Goal: Information Seeking & Learning: Understand process/instructions

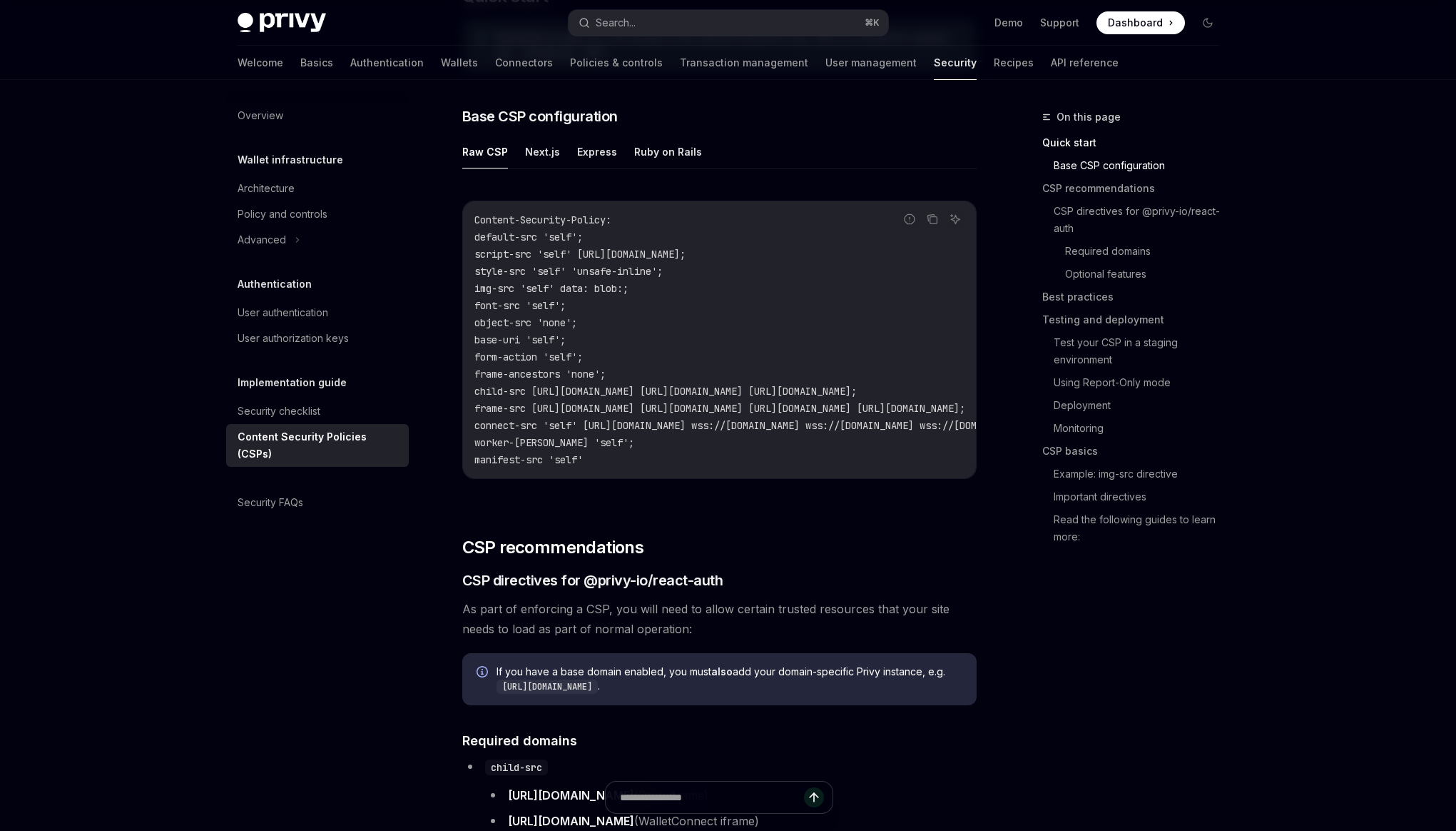
click at [614, 463] on code "Content-Security-Policy: default-src 'self'; script-src 'self' https://challeng…" at bounding box center [894, 339] width 839 height 257
drag, startPoint x: 622, startPoint y: 471, endPoint x: 457, endPoint y: 222, distance: 298.7
copy code "Content-Security-Policy: default-src 'self'; script-src 'self' https://challeng…"
click at [596, 218] on span "Content-Security-Policy:" at bounding box center [543, 220] width 137 height 13
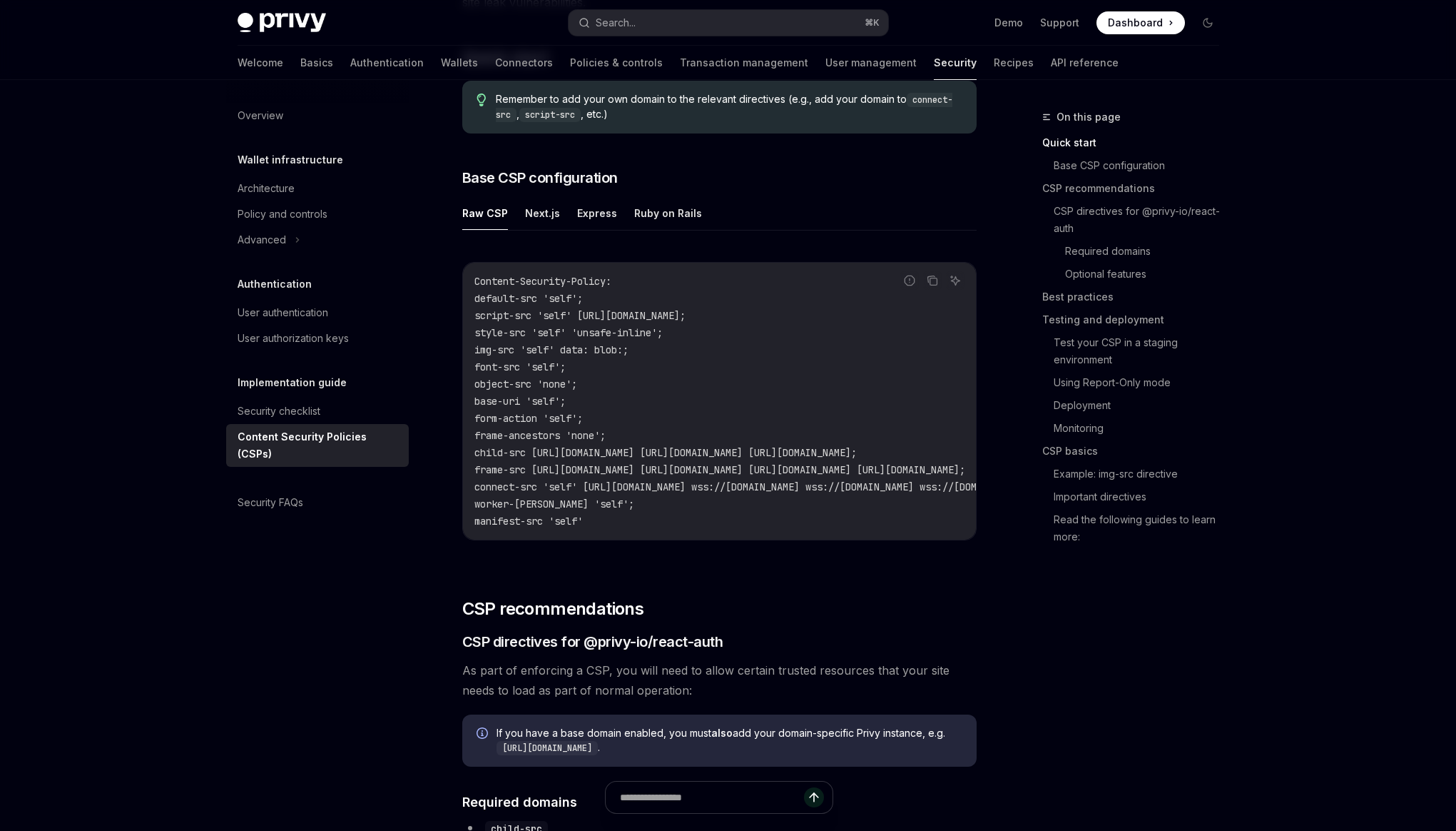
scroll to position [361, 0]
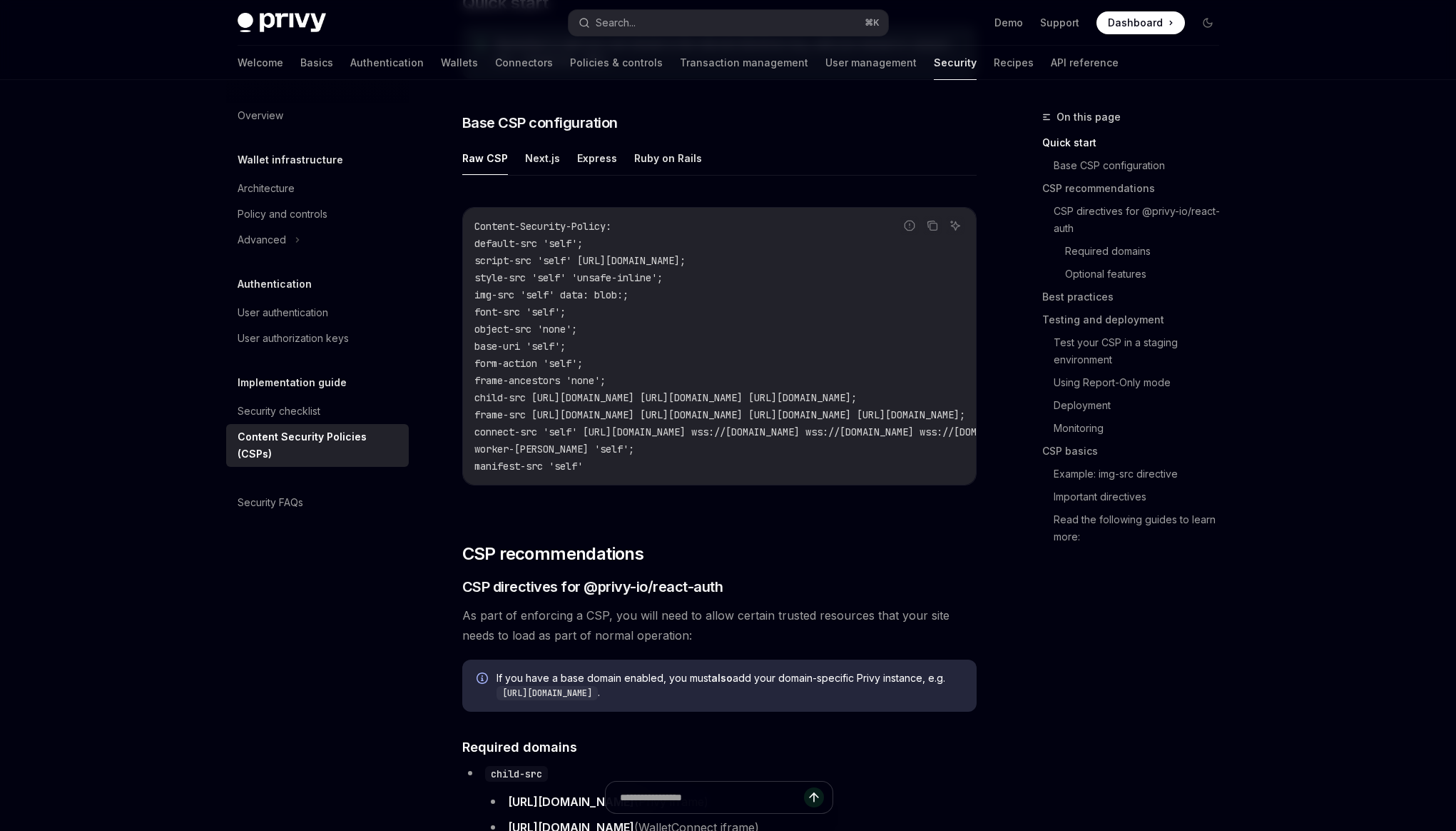
drag, startPoint x: 592, startPoint y: 262, endPoint x: 791, endPoint y: 254, distance: 199.2
click at [686, 254] on span "script-src 'self' https://challenges.cloudflare.com;" at bounding box center [580, 261] width 211 height 13
copy span "[URL][DOMAIN_NAME]"
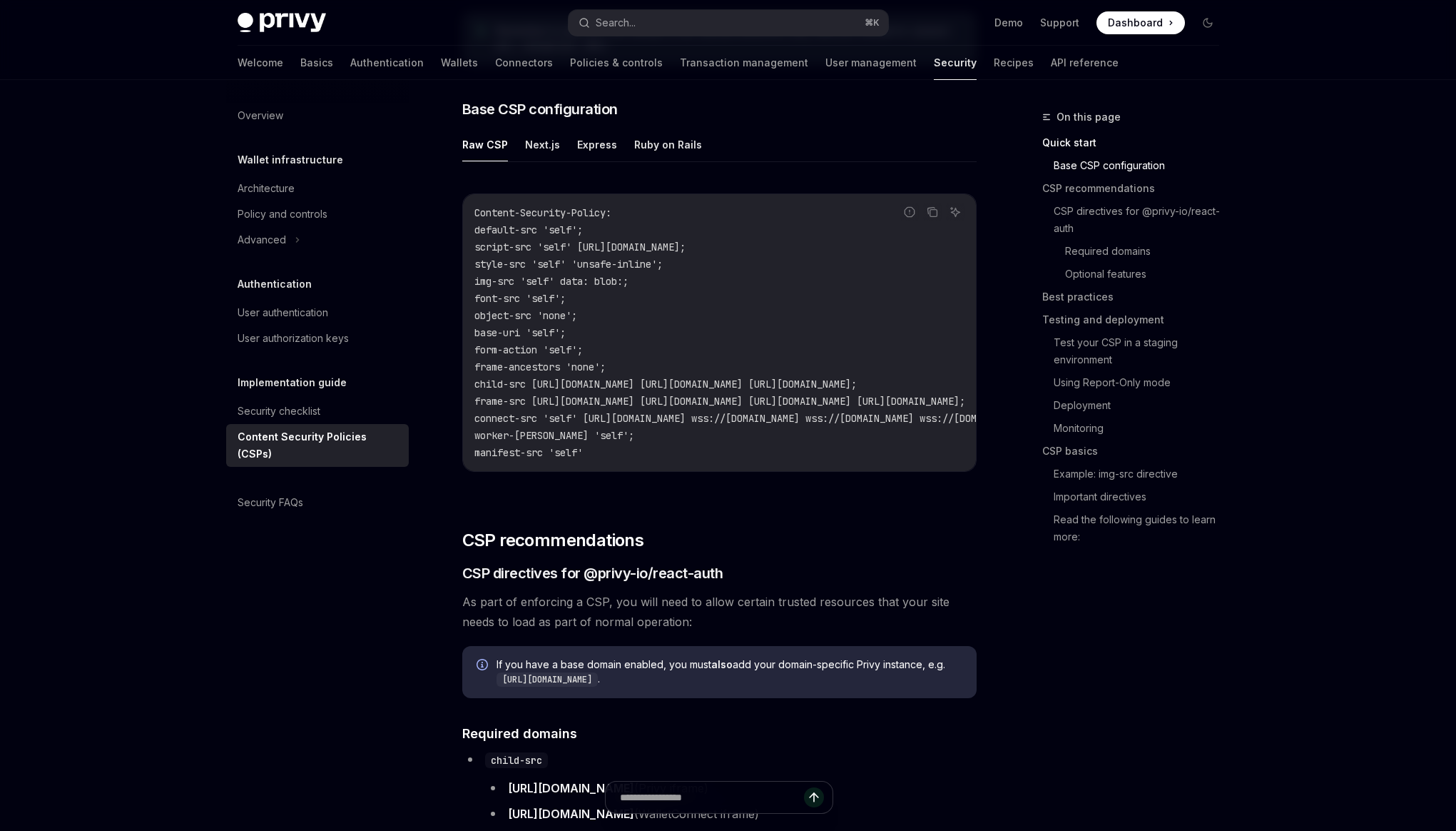
scroll to position [384, 0]
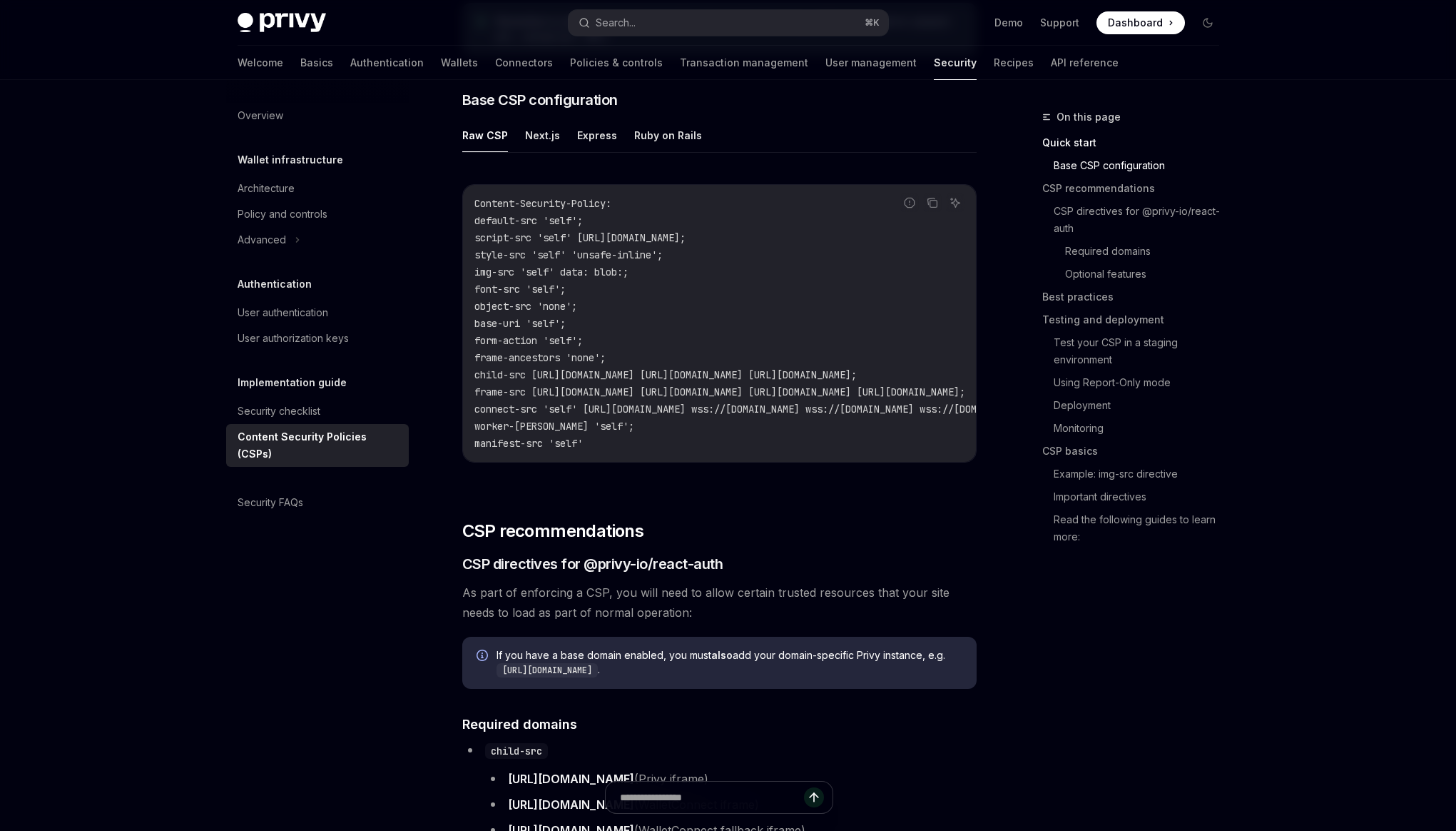
click at [568, 229] on code "Content-Security-Policy: default-src 'self'; script-src 'self' https://challeng…" at bounding box center [894, 323] width 839 height 257
click at [574, 223] on span "default-src 'self';" at bounding box center [529, 221] width 108 height 13
click at [486, 223] on span "default-src 'self';" at bounding box center [529, 221] width 108 height 13
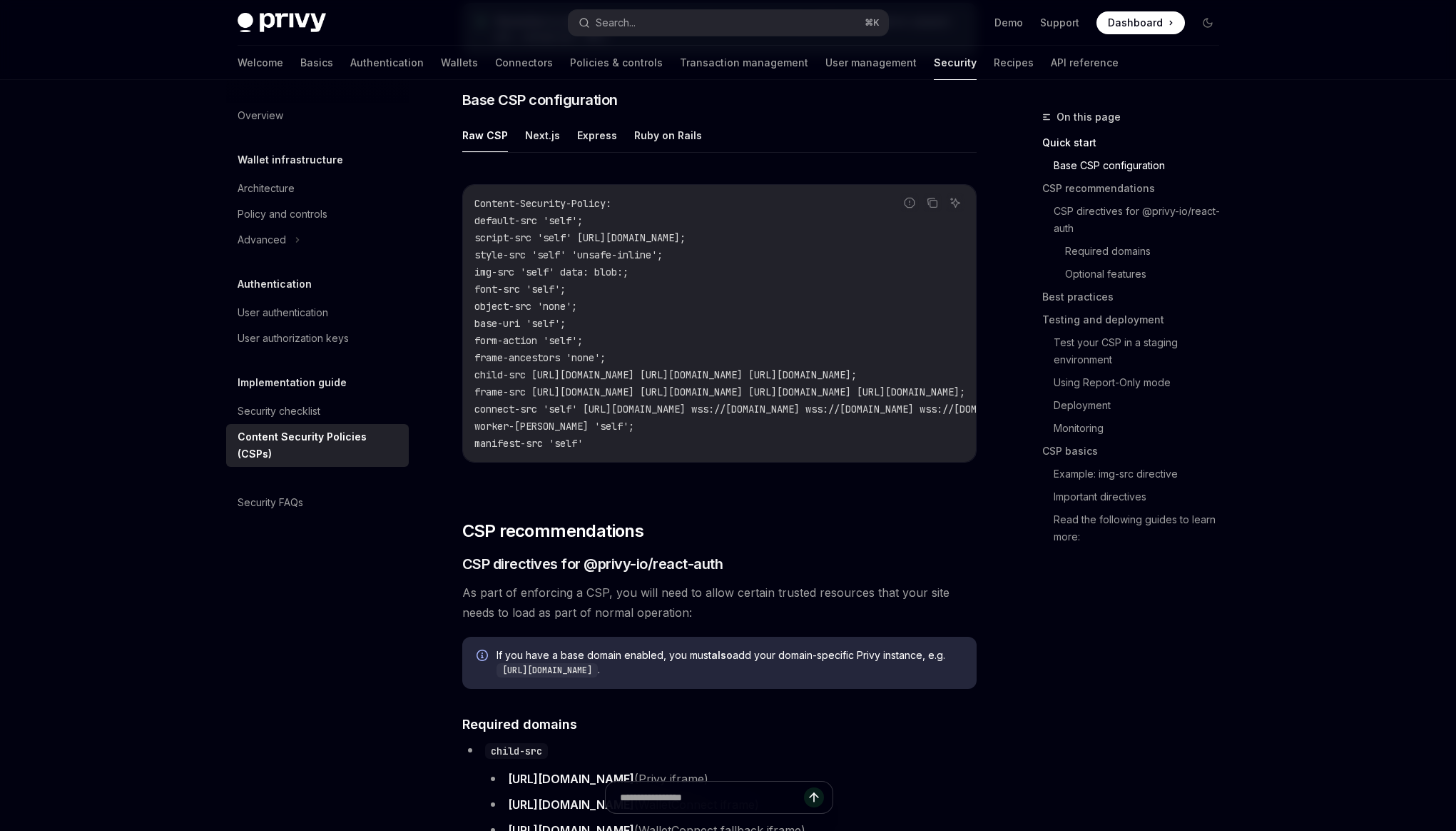
drag, startPoint x: 482, startPoint y: 223, endPoint x: 683, endPoint y: 459, distance: 310.0
click at [683, 459] on div "Content-Security-Policy: default-src 'self'; script-src 'self' https://challeng…" at bounding box center [719, 323] width 513 height 277
copy code "default-src 'self'; script-src 'self' https://challenges.cloudflare.com; style-…"
click at [600, 220] on code "Content-Security-Policy: default-src 'self'; script-src 'self' https://challeng…" at bounding box center [894, 323] width 839 height 257
drag, startPoint x: 592, startPoint y: 237, endPoint x: 797, endPoint y: 234, distance: 205.0
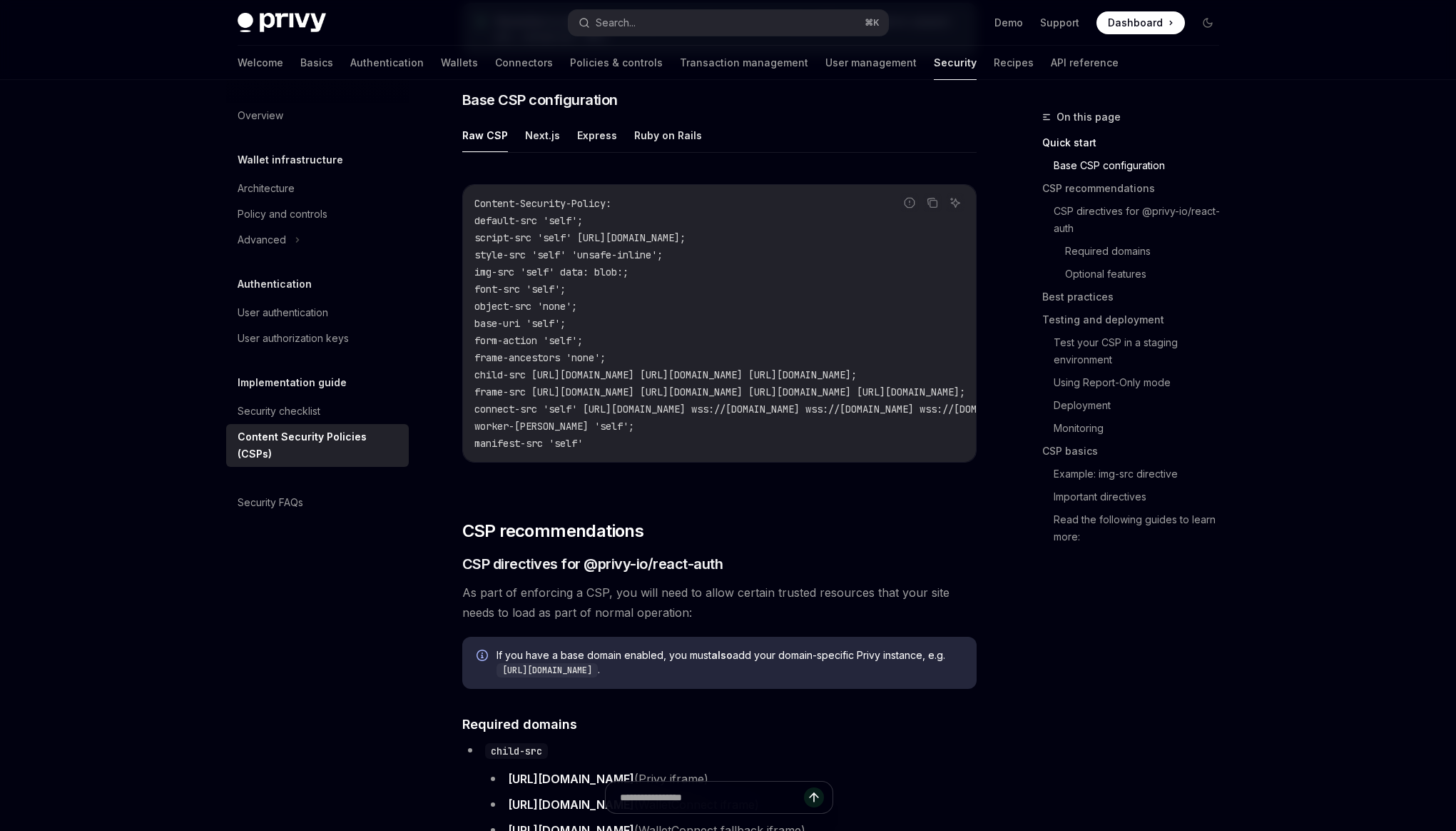
click at [686, 234] on span "script-src 'self' https://challenges.cloudflare.com;" at bounding box center [580, 238] width 211 height 13
copy span "https://challenges.cloudflare.com;"
click at [760, 438] on code "Content-Security-Policy: default-src 'self'; script-src 'self' https://challeng…" at bounding box center [894, 323] width 839 height 257
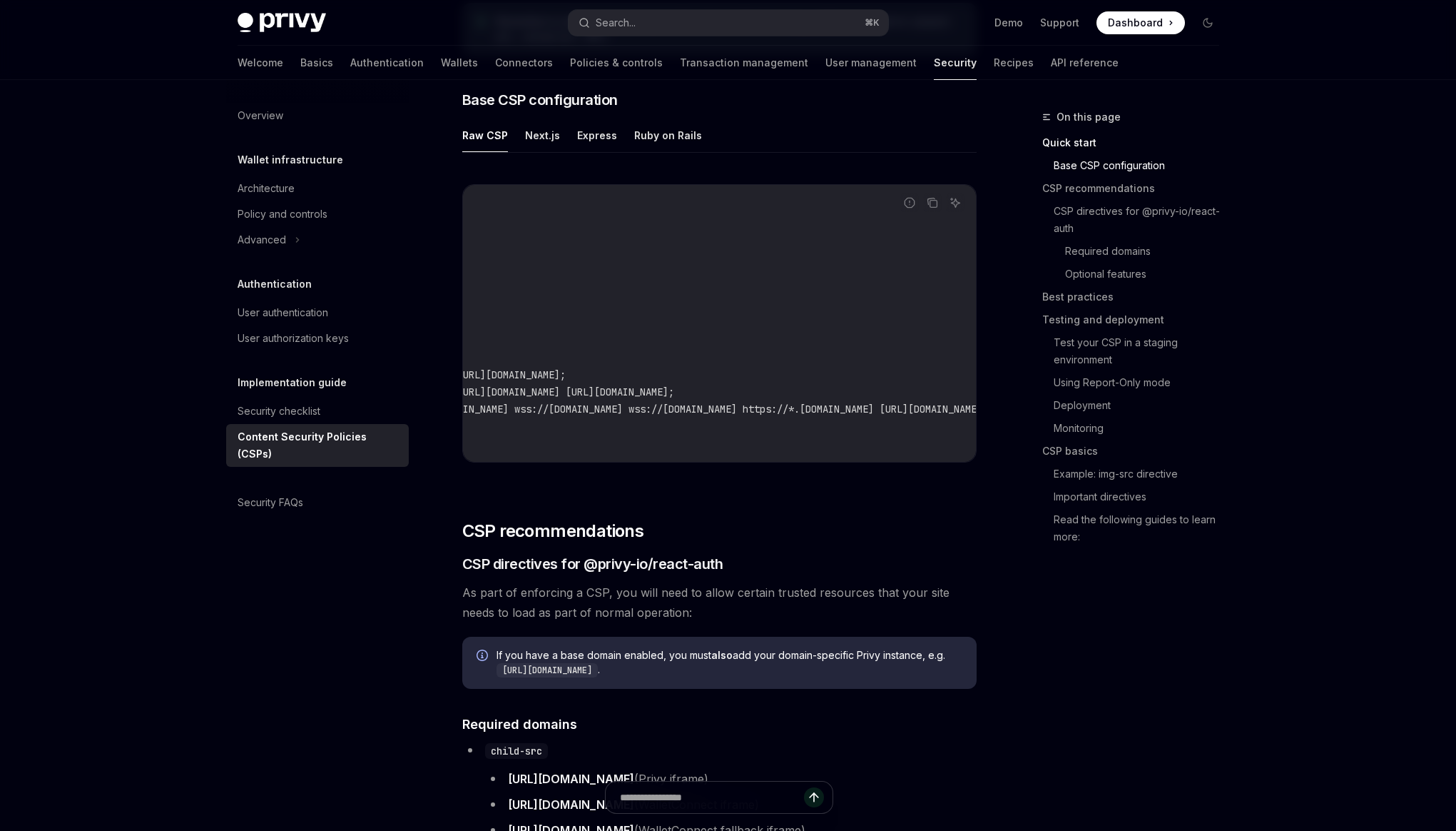
scroll to position [0, 0]
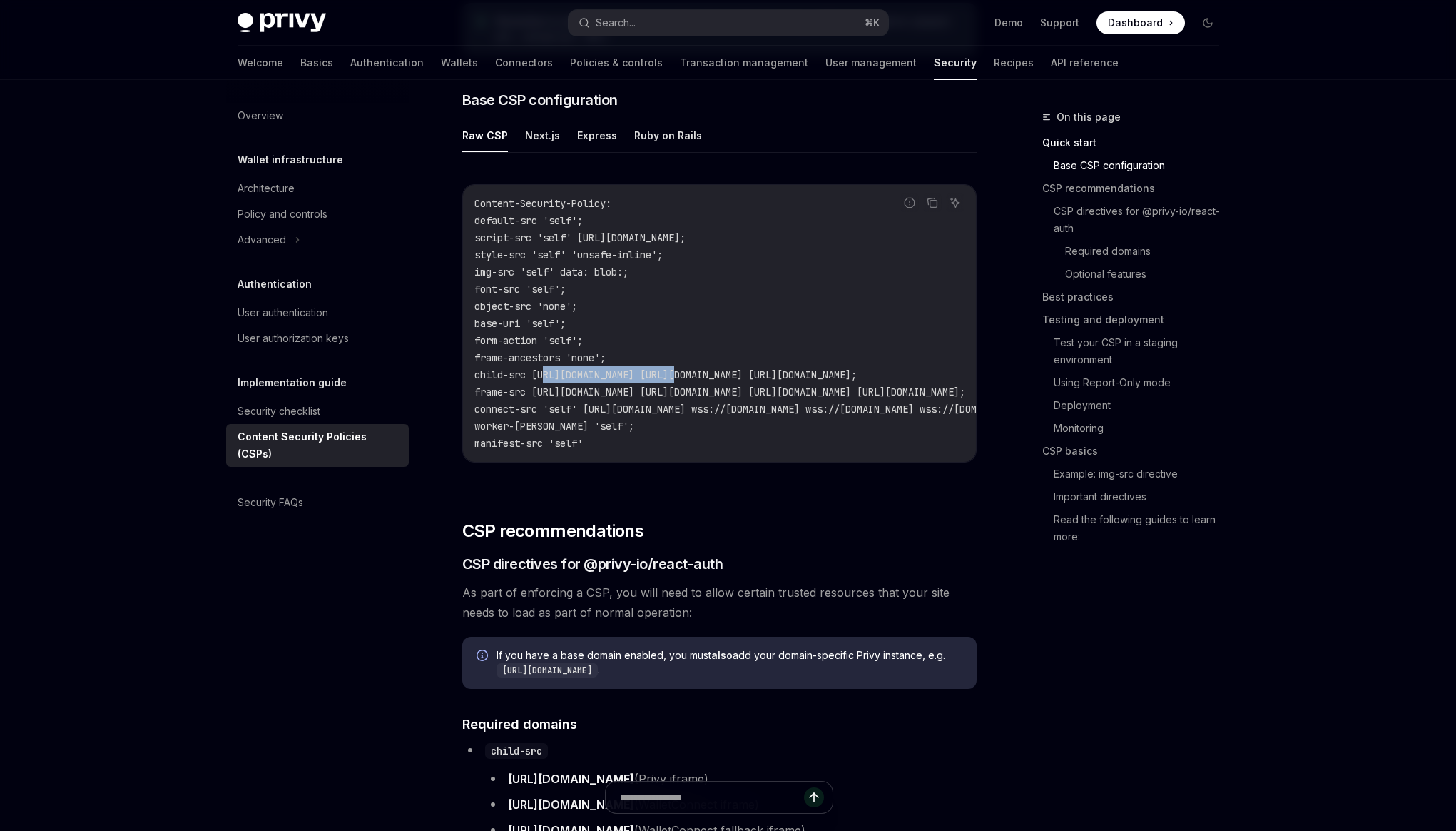
drag, startPoint x: 546, startPoint y: 377, endPoint x: 683, endPoint y: 374, distance: 137.0
click at [683, 374] on span "child-src https://auth.privy.io https://verify.walletconnect.com https://verify…" at bounding box center [666, 375] width 382 height 13
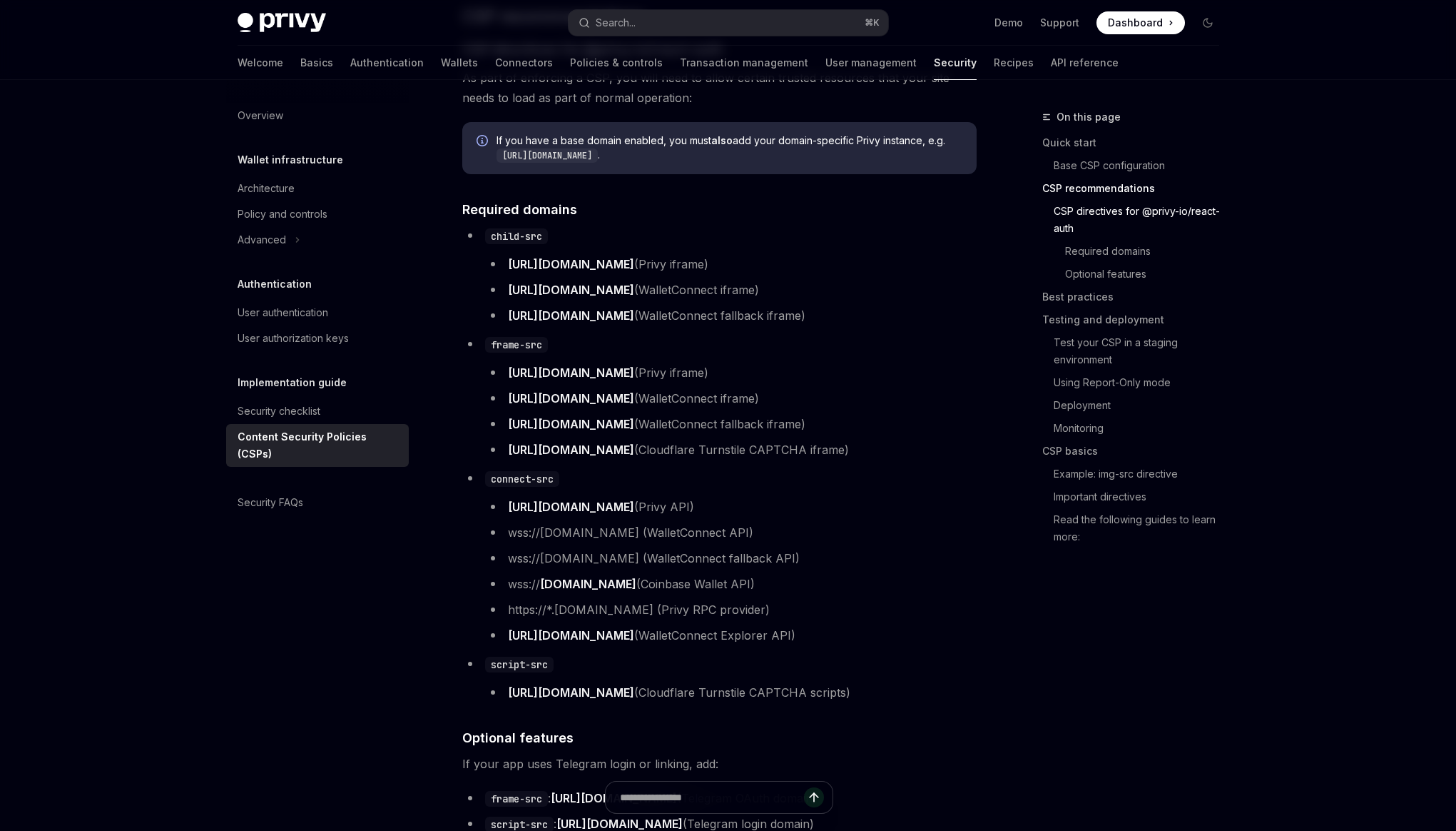
scroll to position [911, 0]
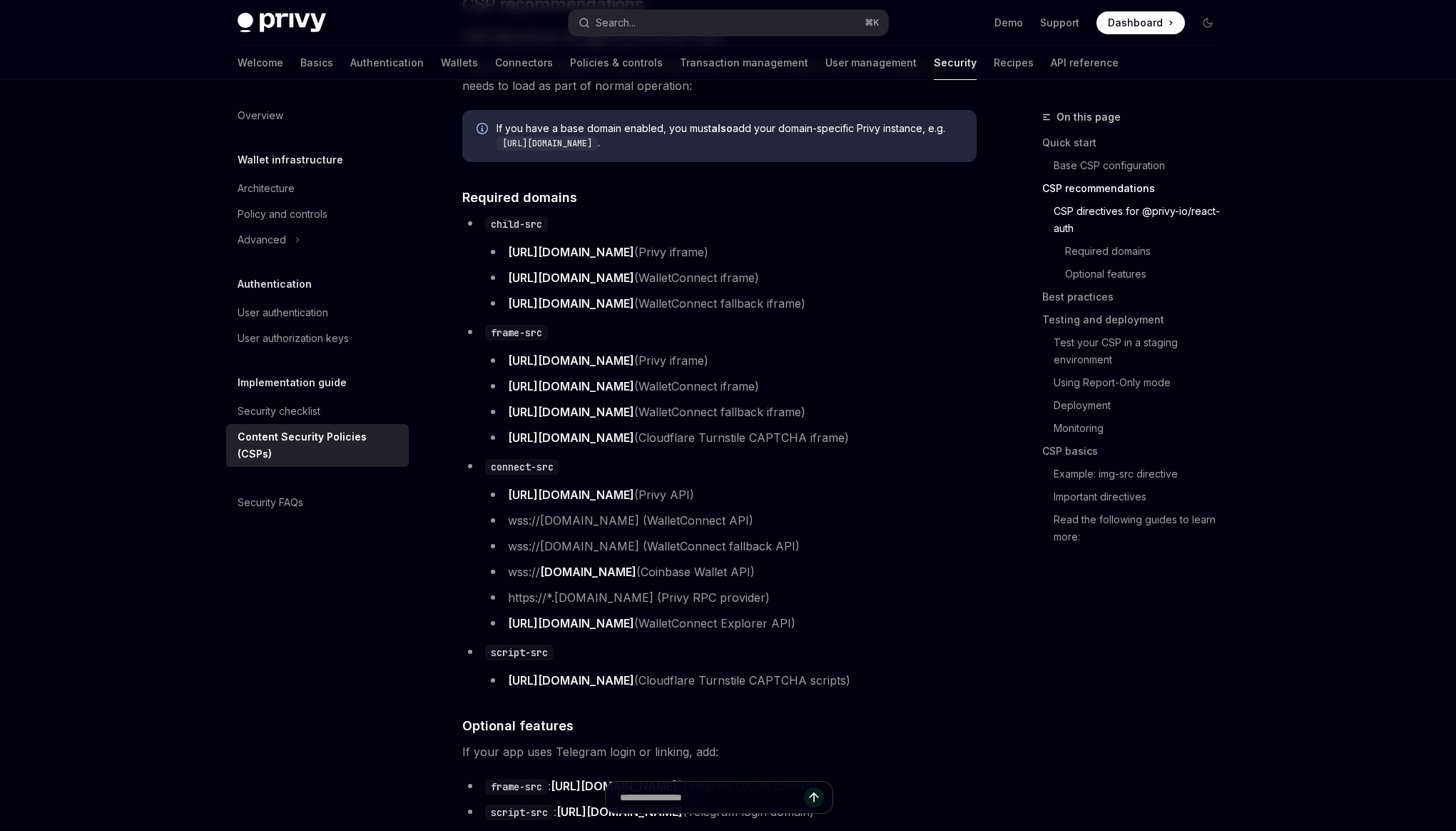
click at [683, 370] on li "https://auth.privy.io (Privy iframe)" at bounding box center [730, 360] width 491 height 20
click at [697, 361] on li "https://auth.privy.io (Privy iframe)" at bounding box center [730, 360] width 491 height 20
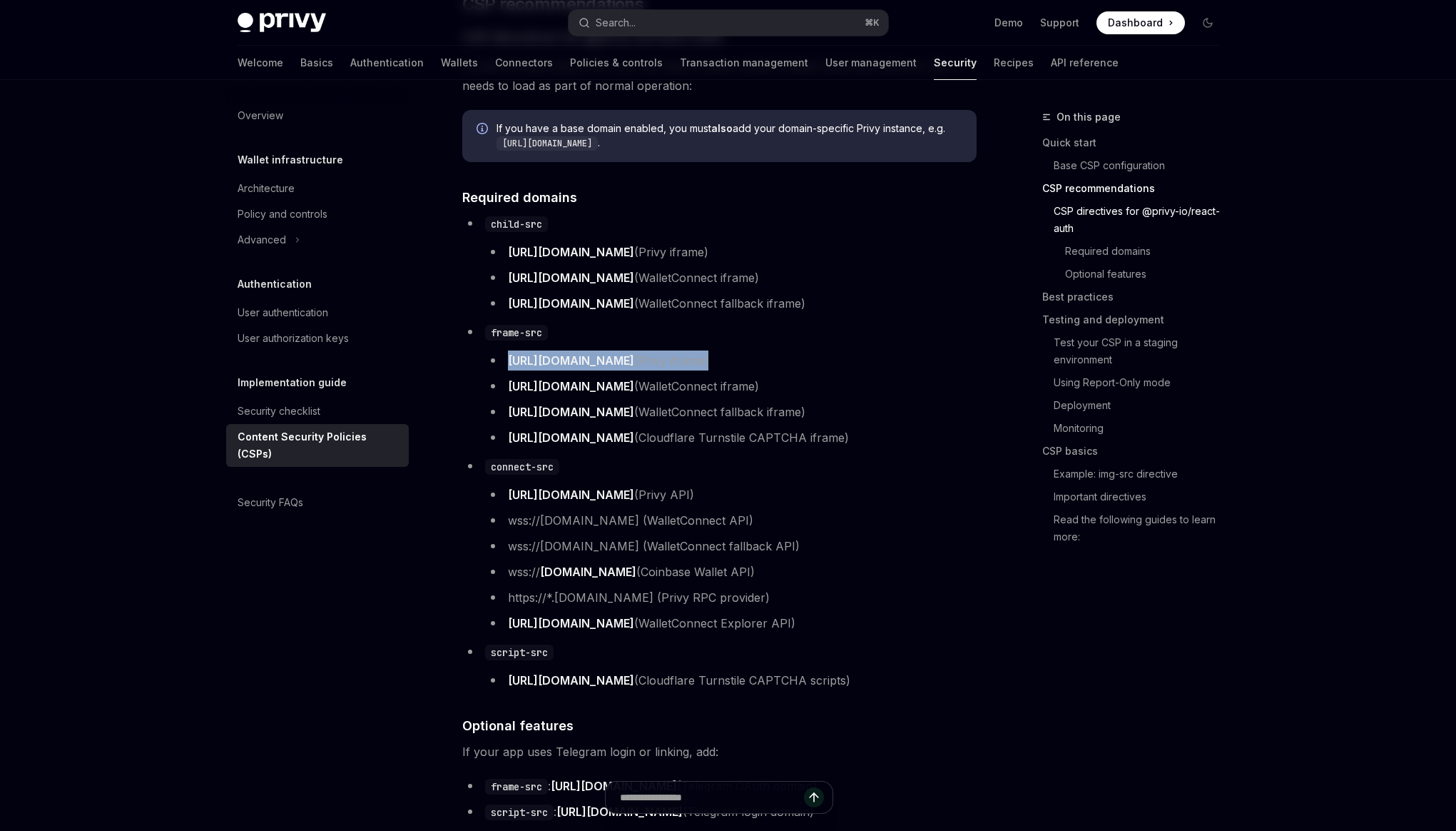
click at [697, 357] on li "https://auth.privy.io (Privy iframe)" at bounding box center [730, 360] width 491 height 20
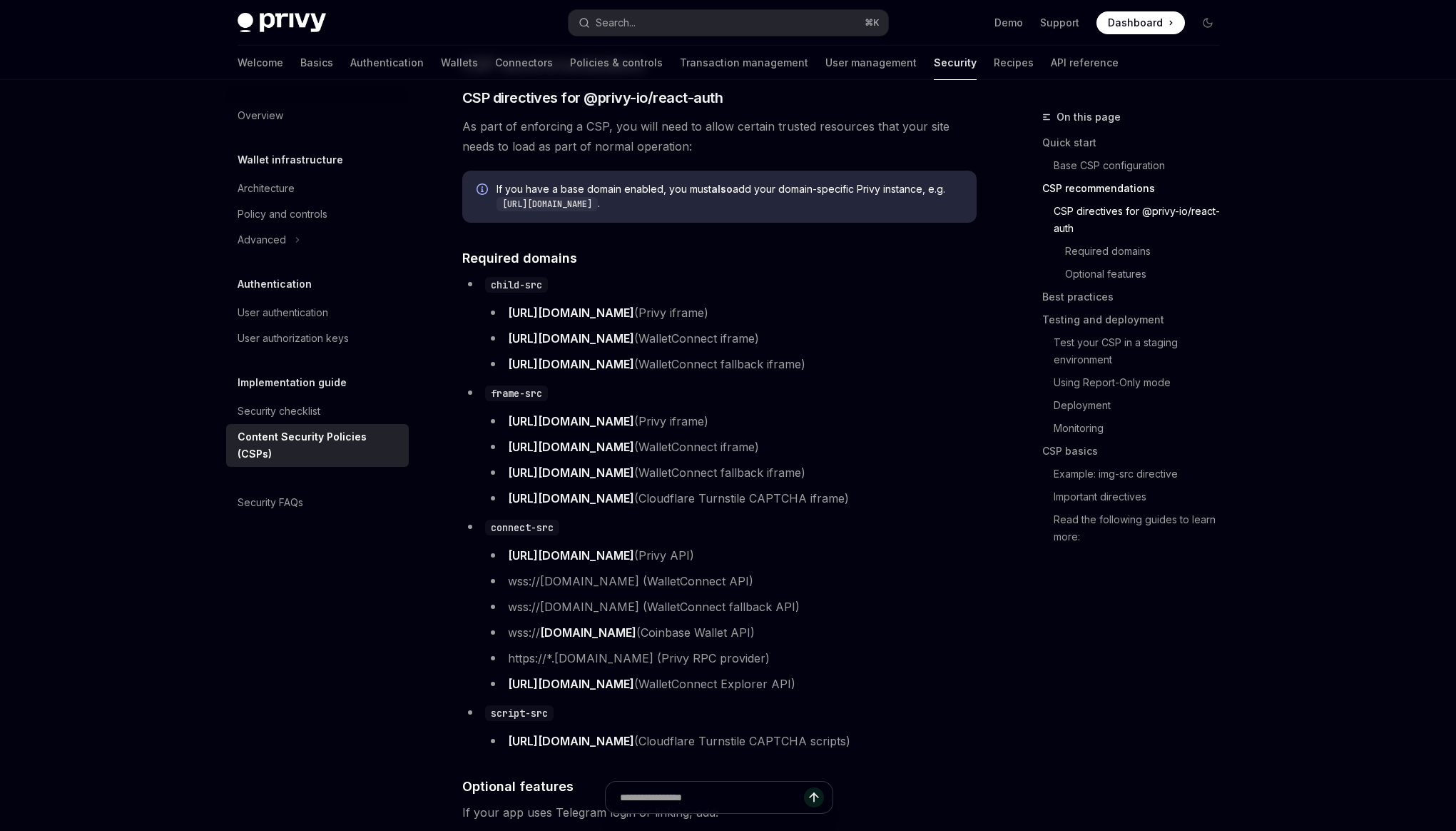
scroll to position [841, 0]
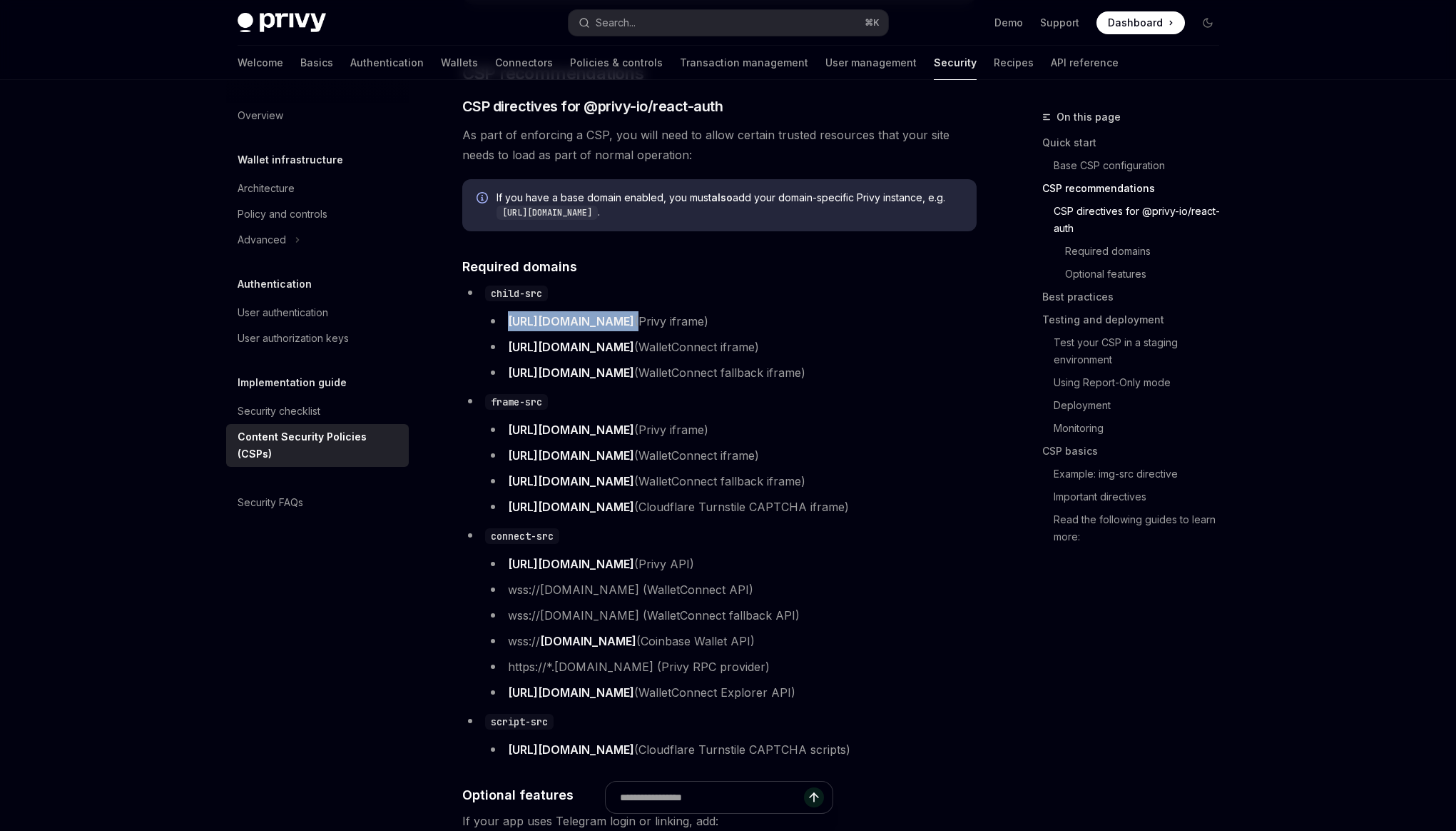
drag, startPoint x: 500, startPoint y: 328, endPoint x: 619, endPoint y: 328, distance: 119.0
click at [619, 328] on li "https://auth.privy.io (Privy iframe)" at bounding box center [730, 321] width 491 height 20
copy li "[URL][DOMAIN_NAME]"
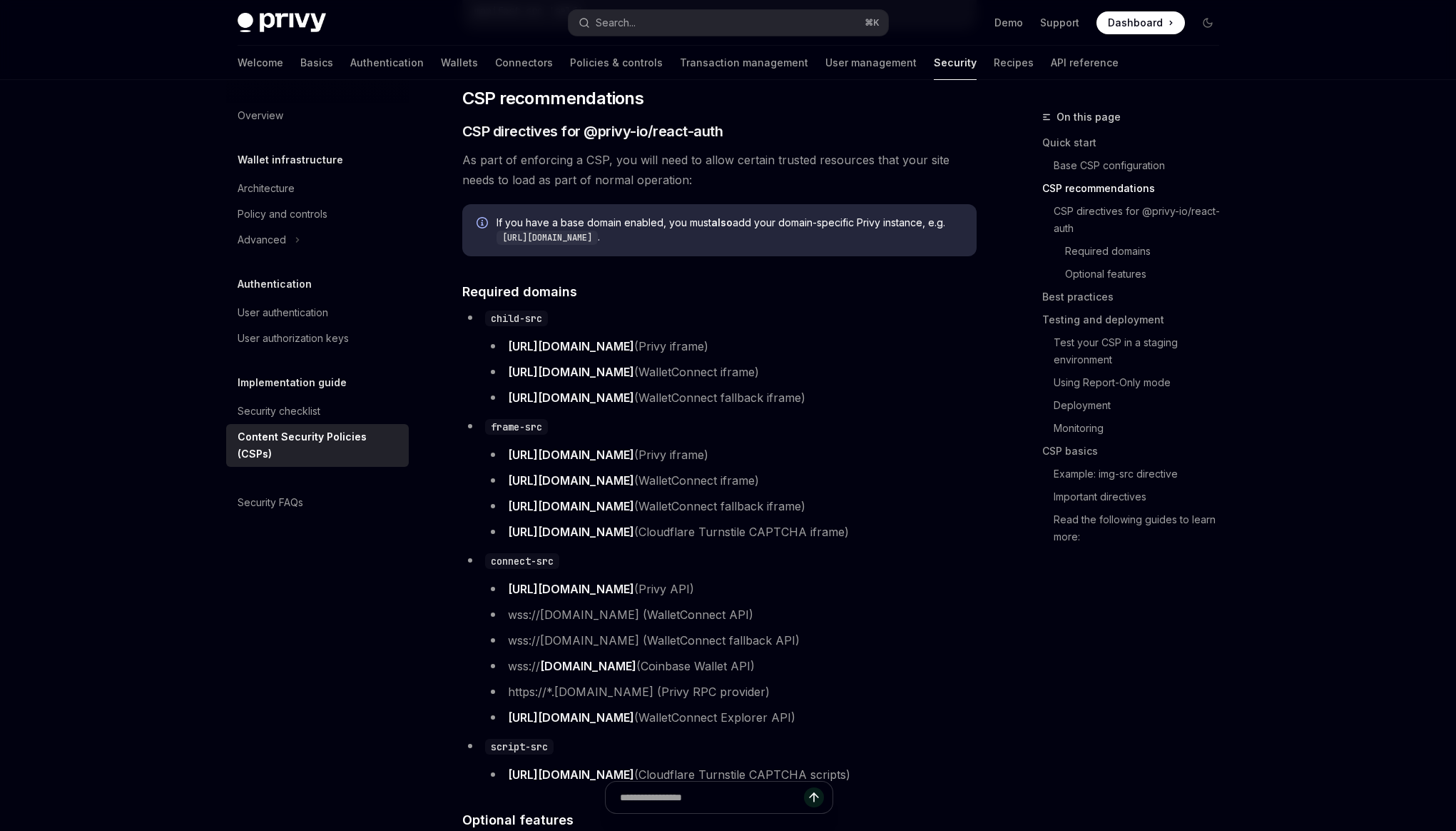
click at [631, 323] on li "child-src https://auth.privy.io (Privy iframe) https://verify.walletconnect.com…" at bounding box center [719, 358] width 514 height 100
drag, startPoint x: 499, startPoint y: 467, endPoint x: 617, endPoint y: 467, distance: 118.0
click at [617, 465] on li "https://auth.privy.io (Privy iframe)" at bounding box center [730, 454] width 491 height 20
copy link "[URL][DOMAIN_NAME]"
click at [604, 440] on li "frame-src https://auth.privy.io (Privy iframe) https://verify.walletconnect.com…" at bounding box center [719, 479] width 514 height 125
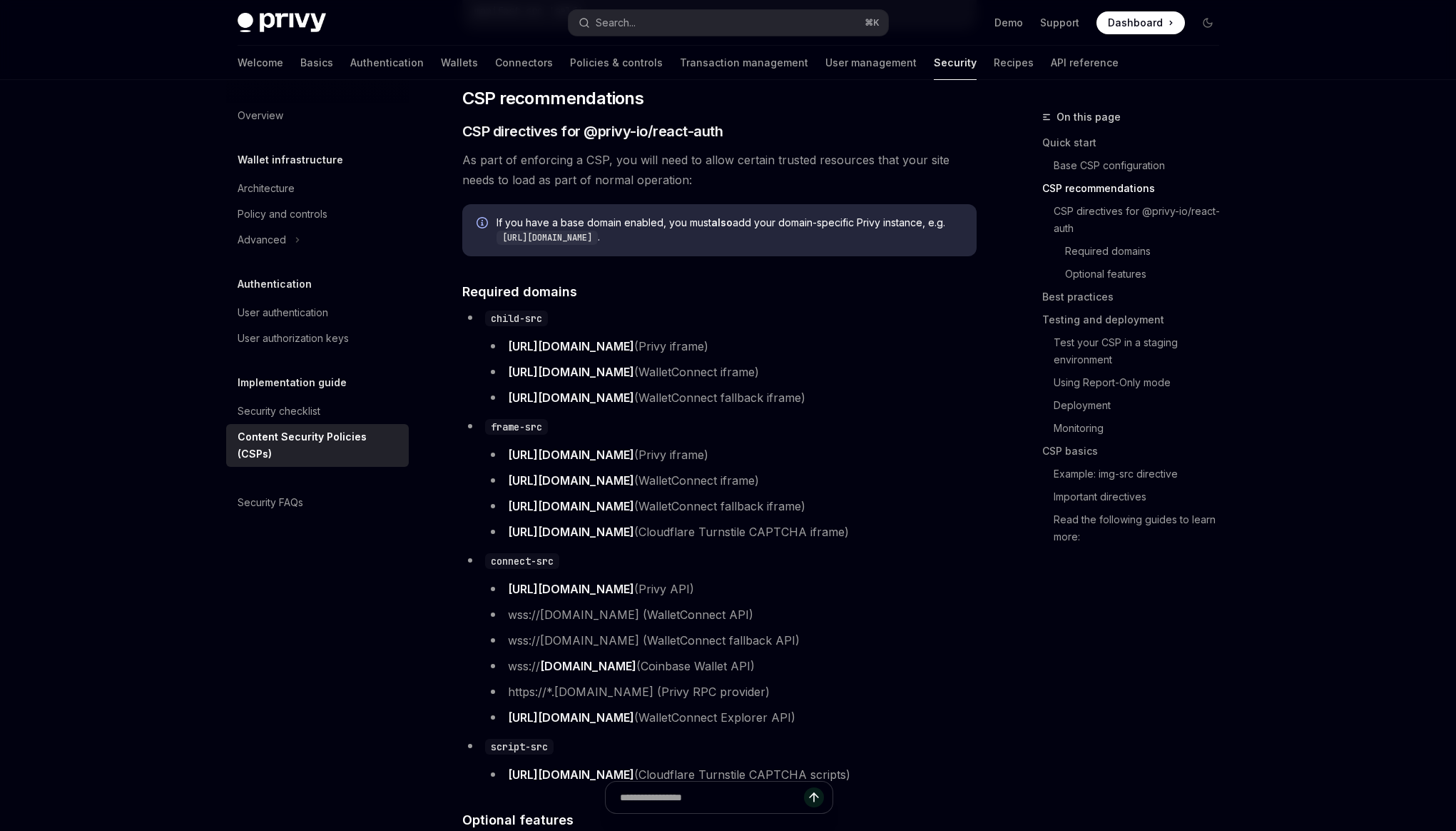
drag, startPoint x: 503, startPoint y: 595, endPoint x: 618, endPoint y: 597, distance: 115.0
click at [618, 597] on li "https://auth.privy.io (Privy API)" at bounding box center [730, 588] width 491 height 20
copy link "[URL][DOMAIN_NAME]"
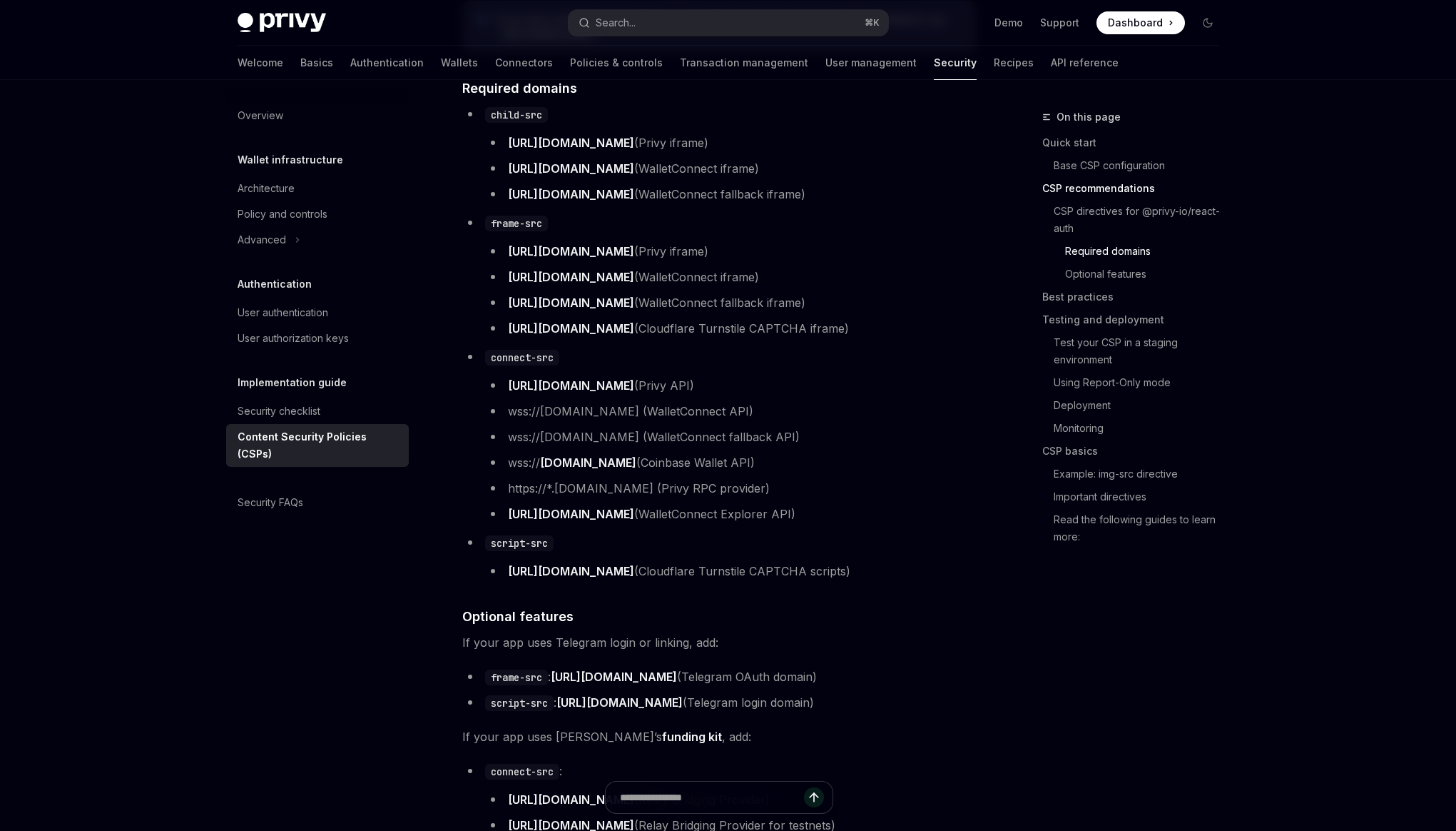
scroll to position [1027, 0]
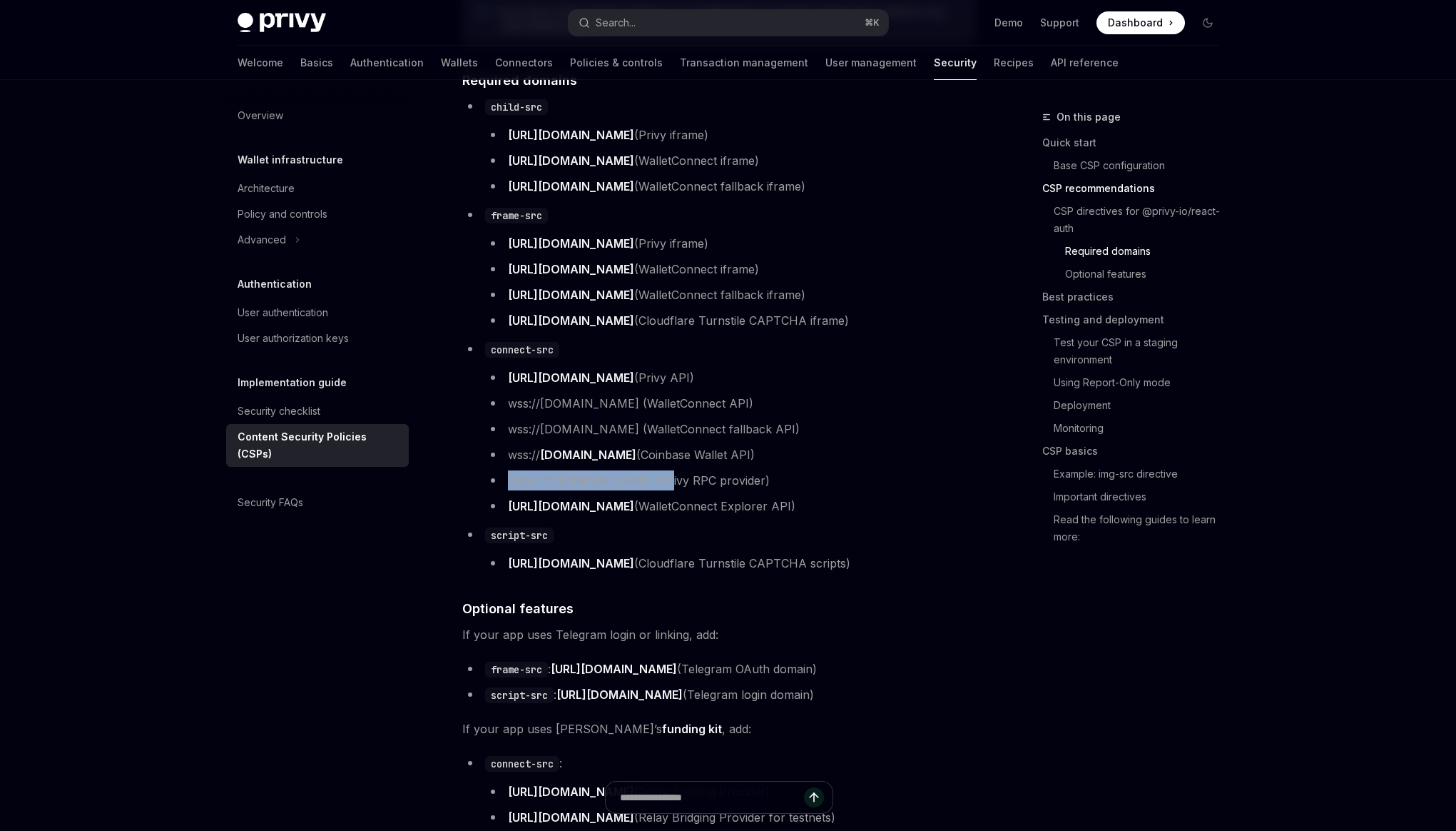
drag, startPoint x: 507, startPoint y: 487, endPoint x: 649, endPoint y: 488, distance: 142.0
click at [649, 488] on li "https://*.[DOMAIN_NAME] (Privy RPC provider)" at bounding box center [730, 480] width 491 height 20
copy li "https://*.rpc.privy.systems"
drag, startPoint x: 705, startPoint y: 568, endPoint x: 903, endPoint y: 577, distance: 198.2
click at [903, 573] on li "https://challenges.cloudflare.com (Cloudflare Turnstile CAPTCHA scripts)" at bounding box center [730, 563] width 491 height 20
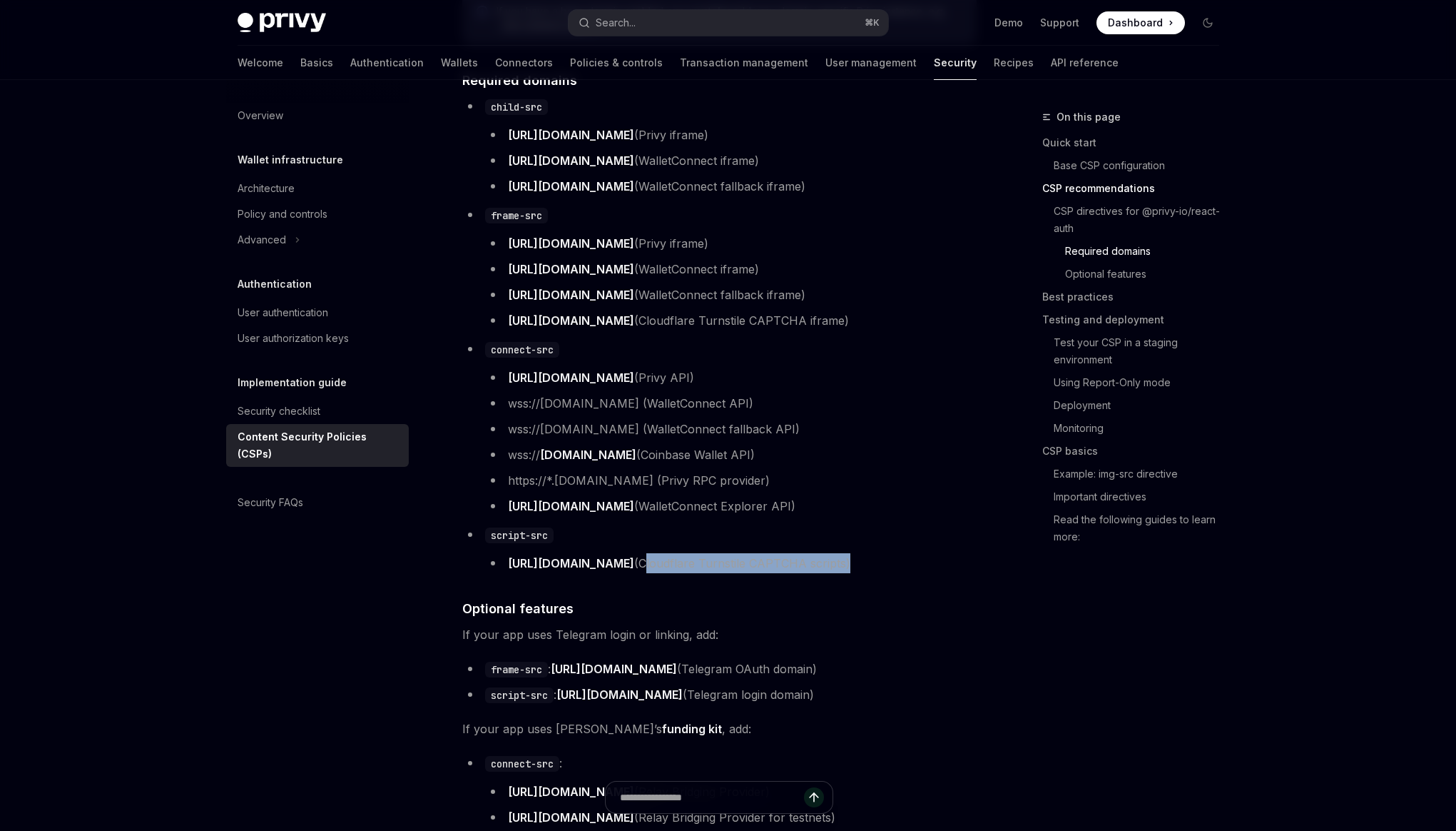
copy li "Cloudflare Turnstile CAPTCHA scripts"
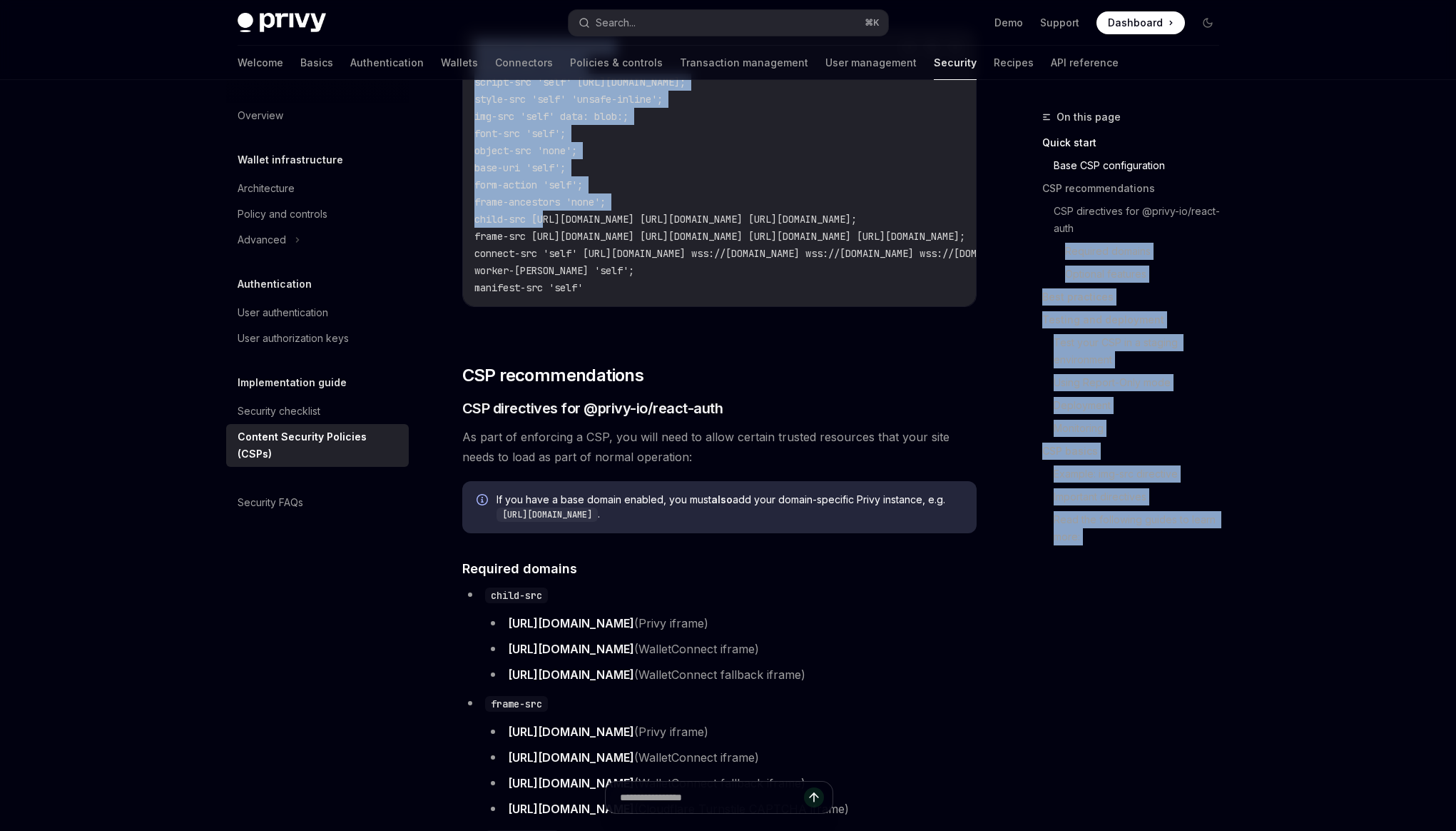
scroll to position [0, 701]
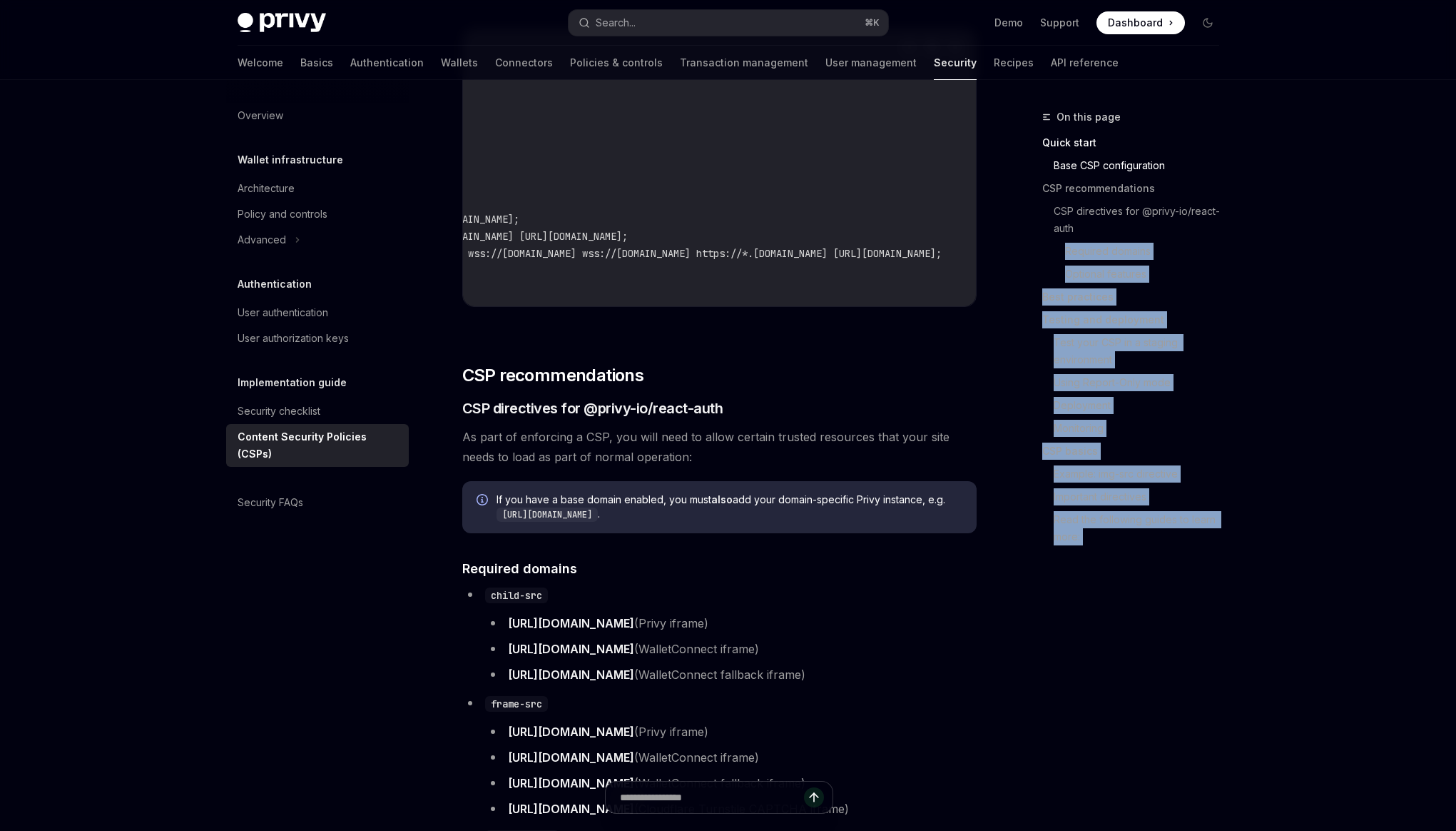
drag, startPoint x: 547, startPoint y: 222, endPoint x: 1041, endPoint y: 255, distance: 495.1
click at [810, 209] on code "Content-Security-Policy: default-src 'self'; script-src 'self' https://challeng…" at bounding box center [556, 168] width 839 height 257
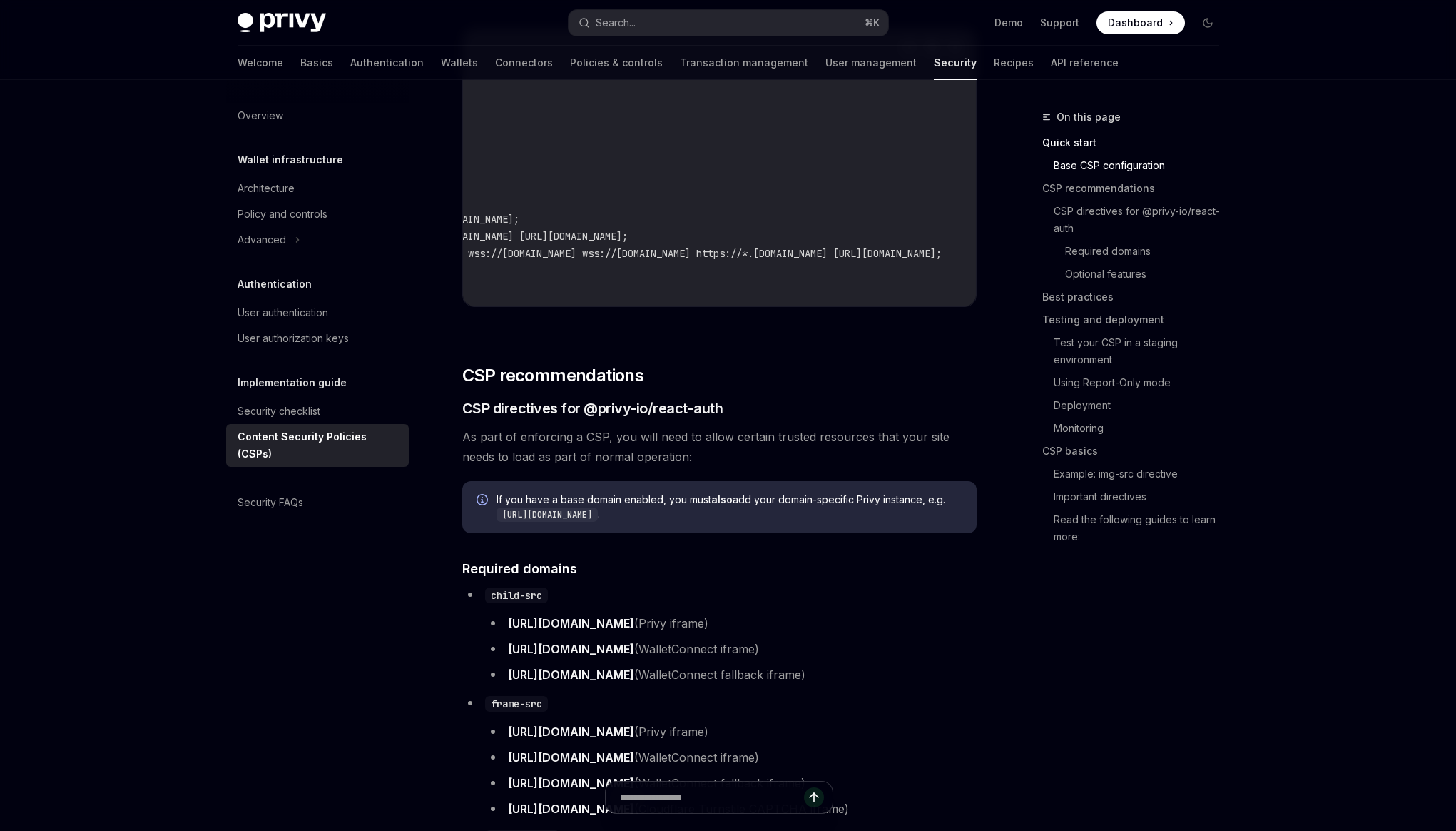
drag, startPoint x: 959, startPoint y: 256, endPoint x: 773, endPoint y: 197, distance: 195.1
click at [773, 197] on code "Content-Security-Policy: default-src 'self'; script-src 'self' https://challeng…" at bounding box center [556, 168] width 839 height 257
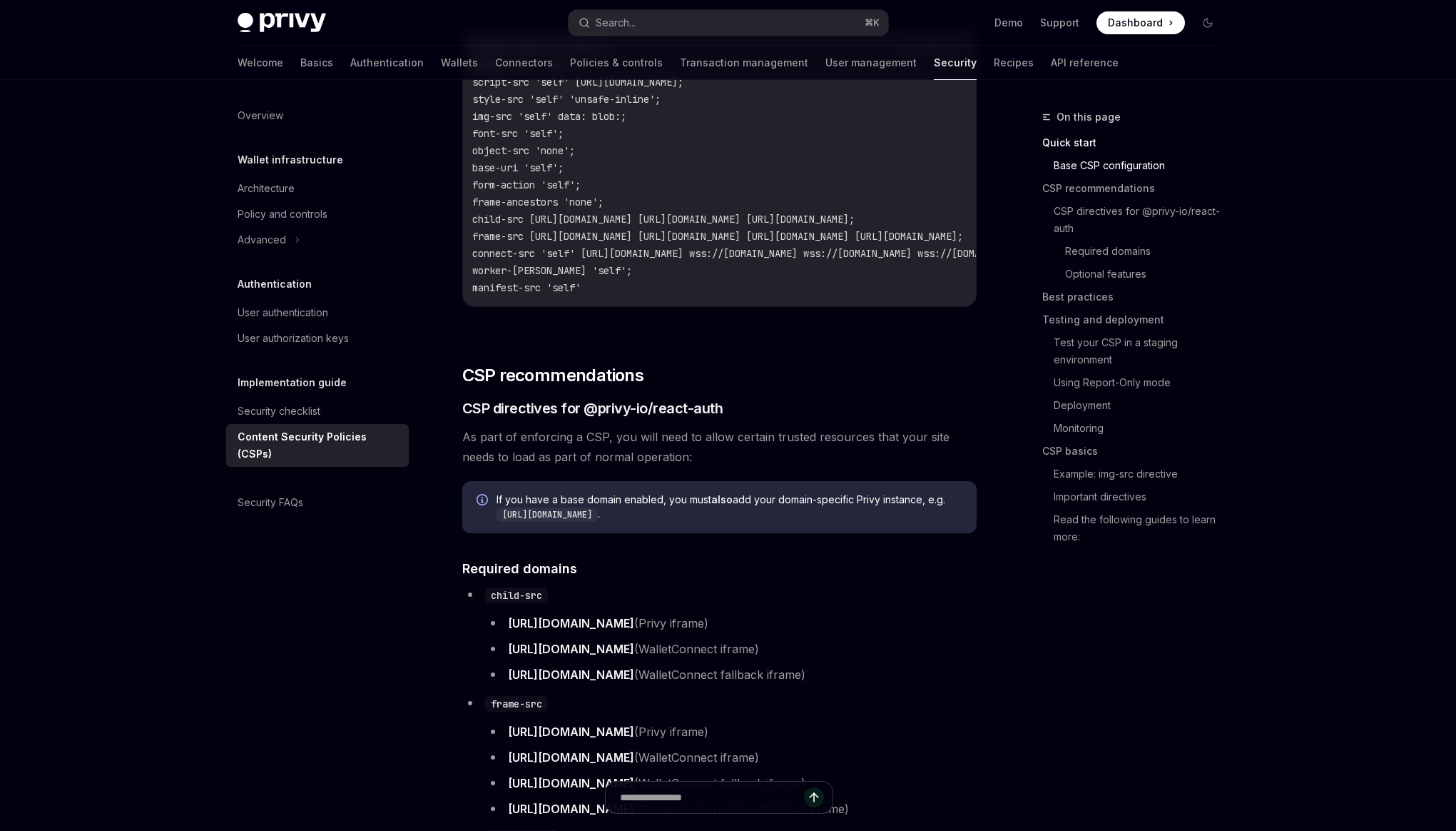
scroll to position [0, 0]
copy code "child-src https://auth.privy.io https://verify.walletconnect.com https://verify…"
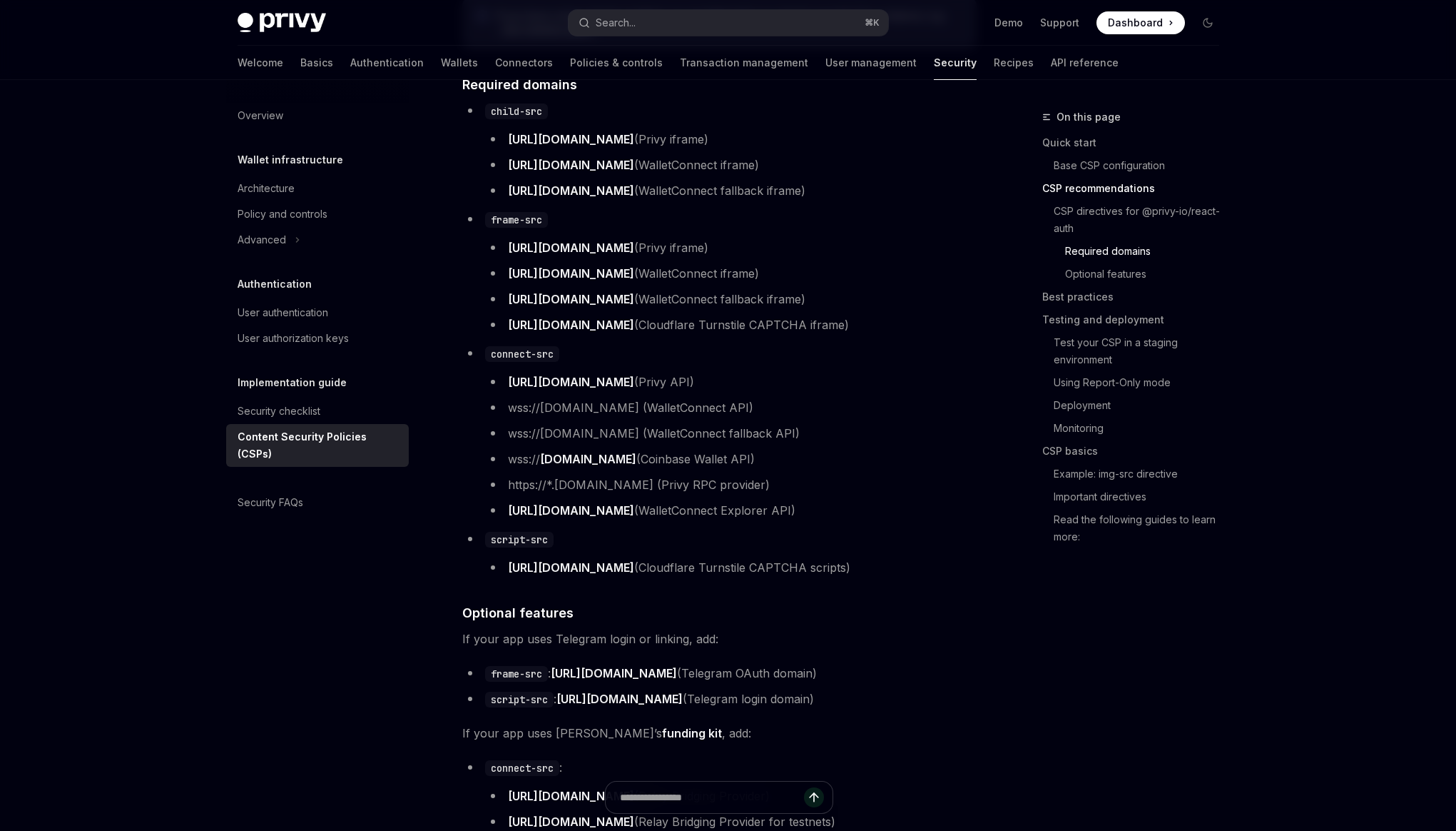
scroll to position [1023, 0]
drag, startPoint x: 505, startPoint y: 576, endPoint x: 696, endPoint y: 576, distance: 191.0
click at [696, 576] on li "https://challenges.cloudflare.com (Cloudflare Turnstile CAPTCHA scripts)" at bounding box center [730, 568] width 491 height 20
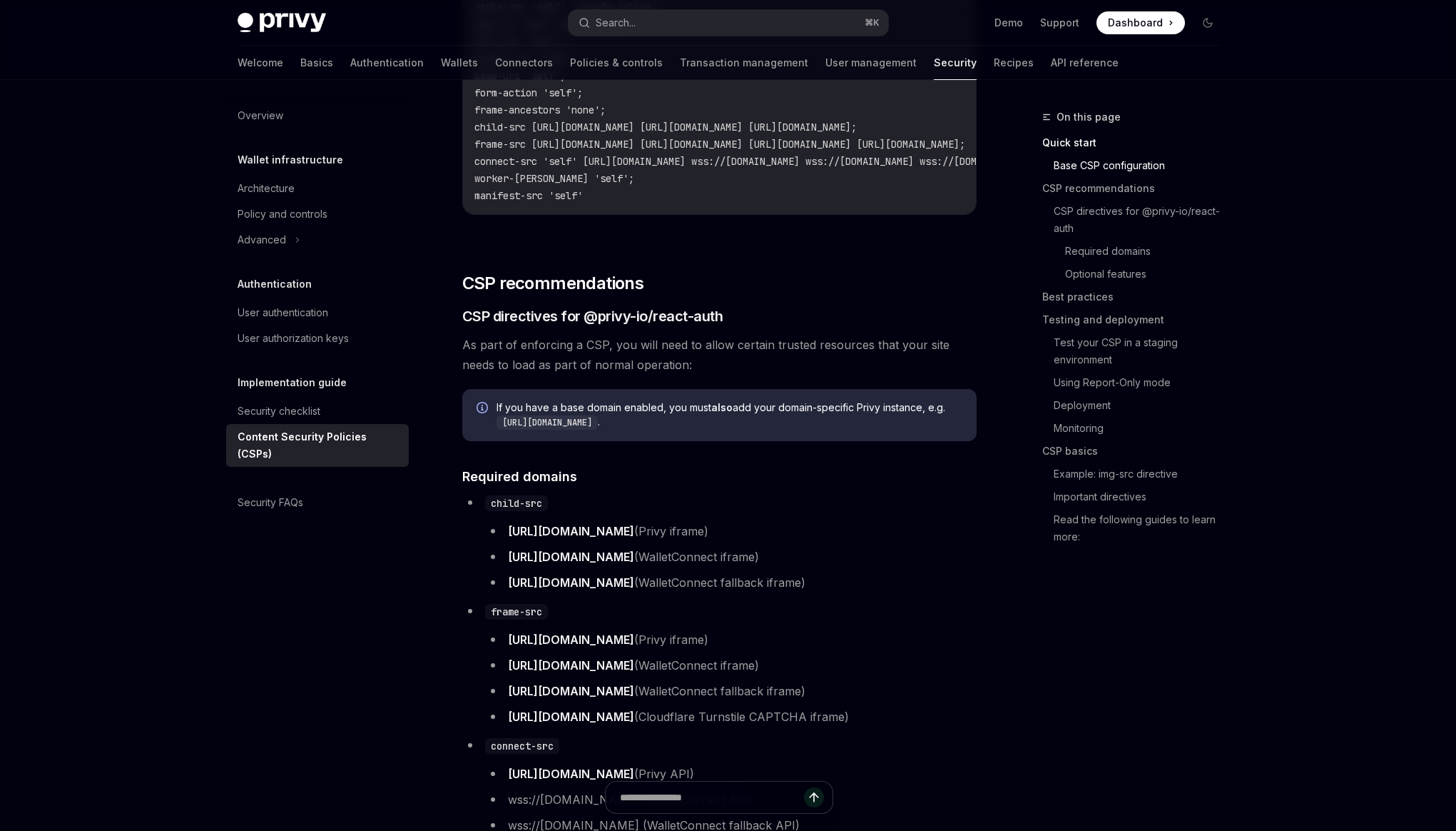
scroll to position [289, 0]
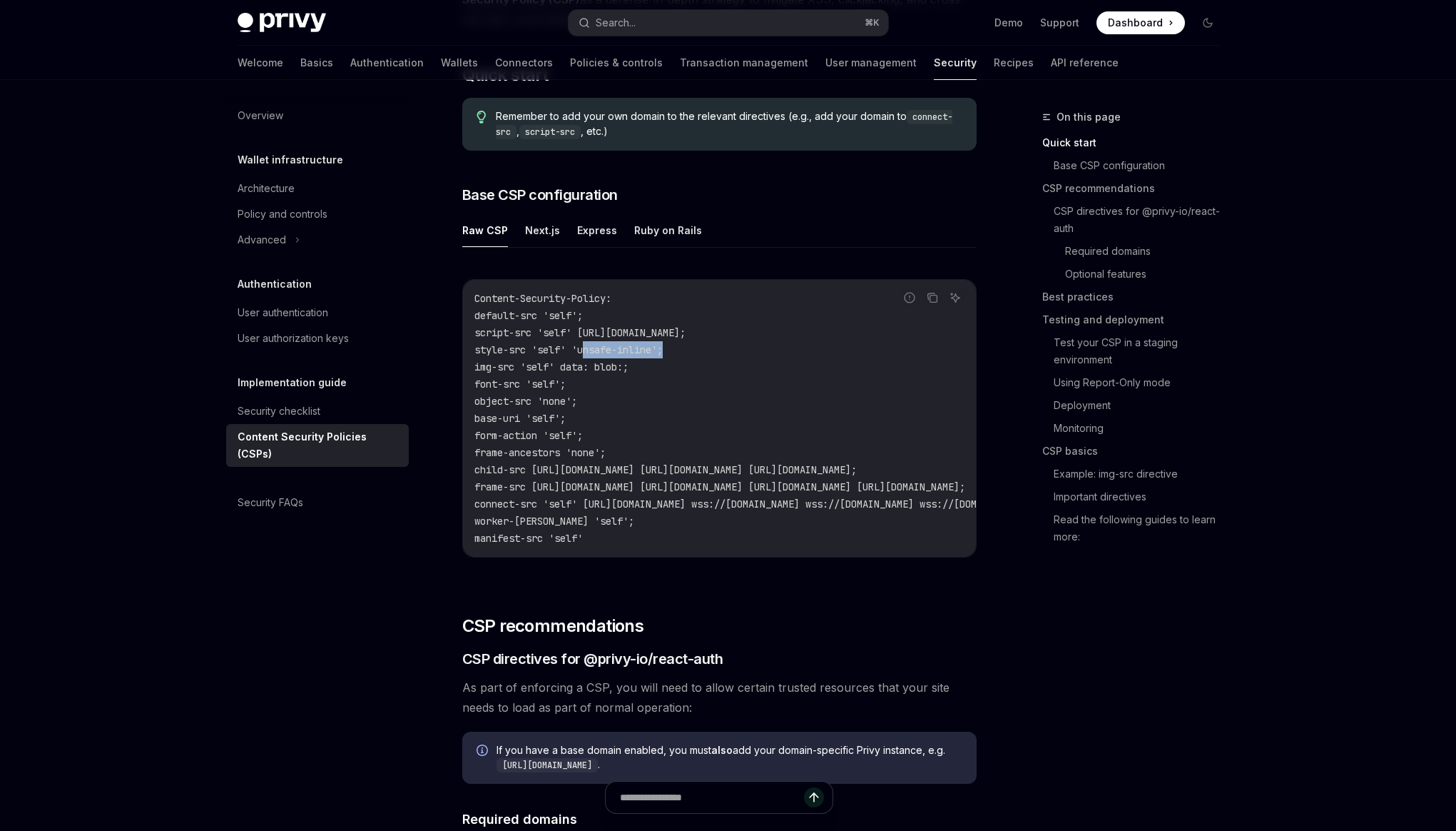
drag, startPoint x: 588, startPoint y: 350, endPoint x: 674, endPoint y: 352, distance: 86.0
click at [663, 352] on span "style-src 'self' 'unsafe-inline';" at bounding box center [568, 350] width 188 height 13
drag, startPoint x: 672, startPoint y: 351, endPoint x: 594, endPoint y: 352, distance: 78.0
click at [594, 352] on span "style-src 'self' 'unsafe-inline';" at bounding box center [568, 350] width 188 height 13
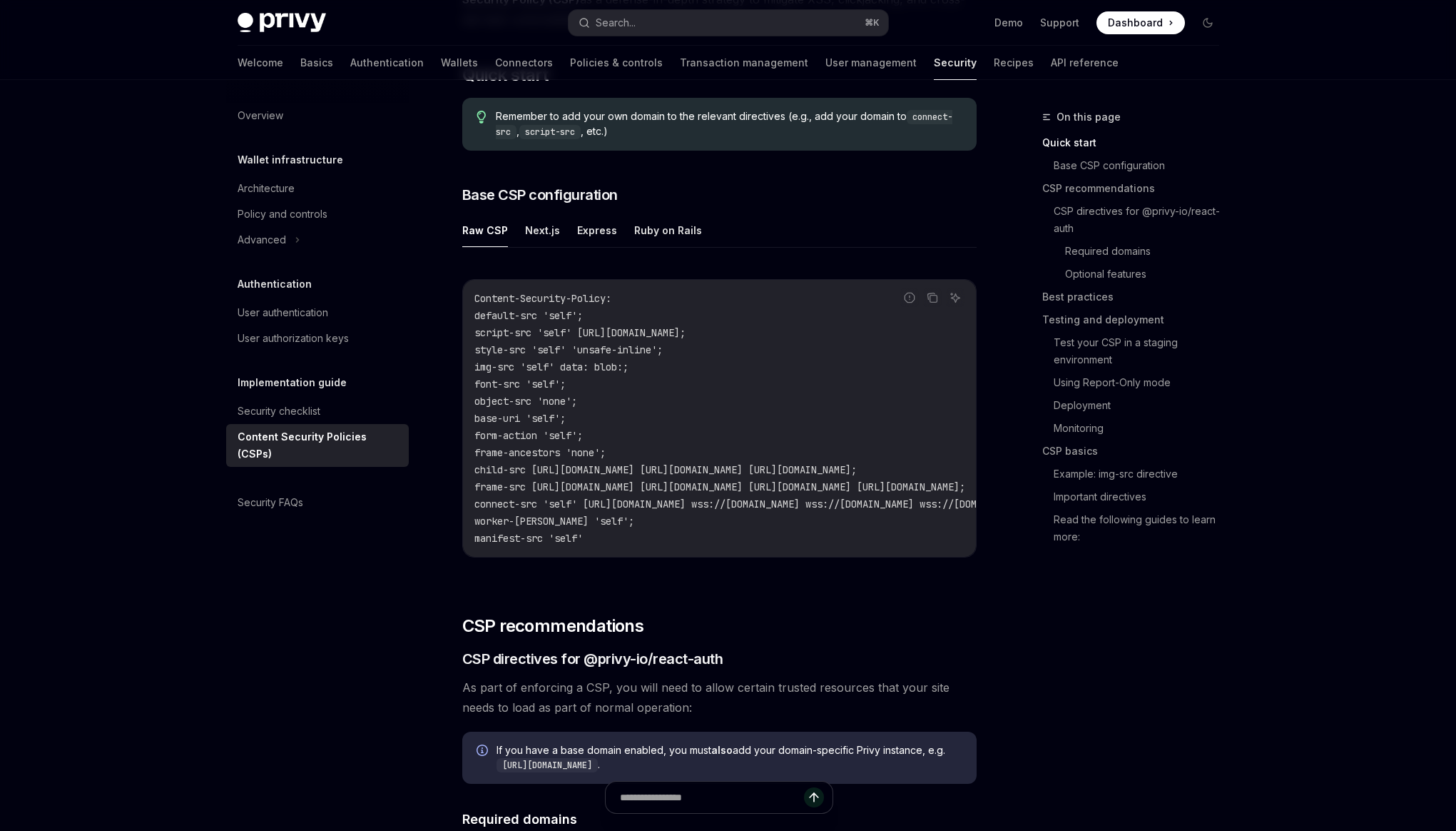
click at [596, 372] on code "Content-Security-Policy: default-src 'self'; script-src 'self' https://challeng…" at bounding box center [894, 418] width 839 height 257
drag, startPoint x: 486, startPoint y: 316, endPoint x: 713, endPoint y: 550, distance: 326.0
click at [713, 550] on div "Content-Security-Policy: default-src 'self'; script-src 'self' https://challeng…" at bounding box center [719, 418] width 513 height 277
click at [670, 539] on code "Content-Security-Policy: default-src 'self'; script-src 'self' https://challeng…" at bounding box center [894, 418] width 839 height 257
click at [541, 240] on button "Next.js" at bounding box center [543, 230] width 35 height 34
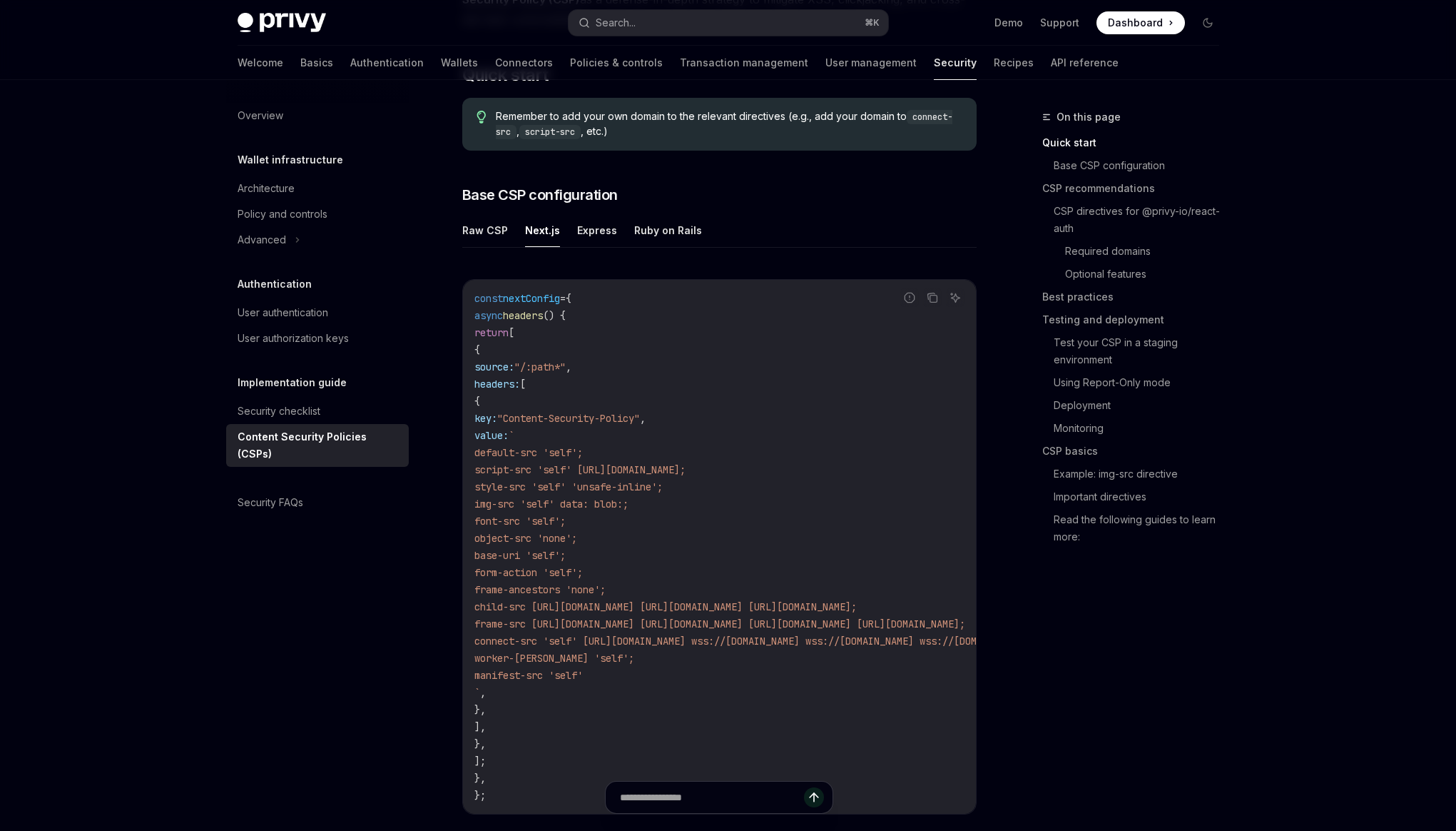
click at [601, 239] on button "Express" at bounding box center [597, 230] width 40 height 34
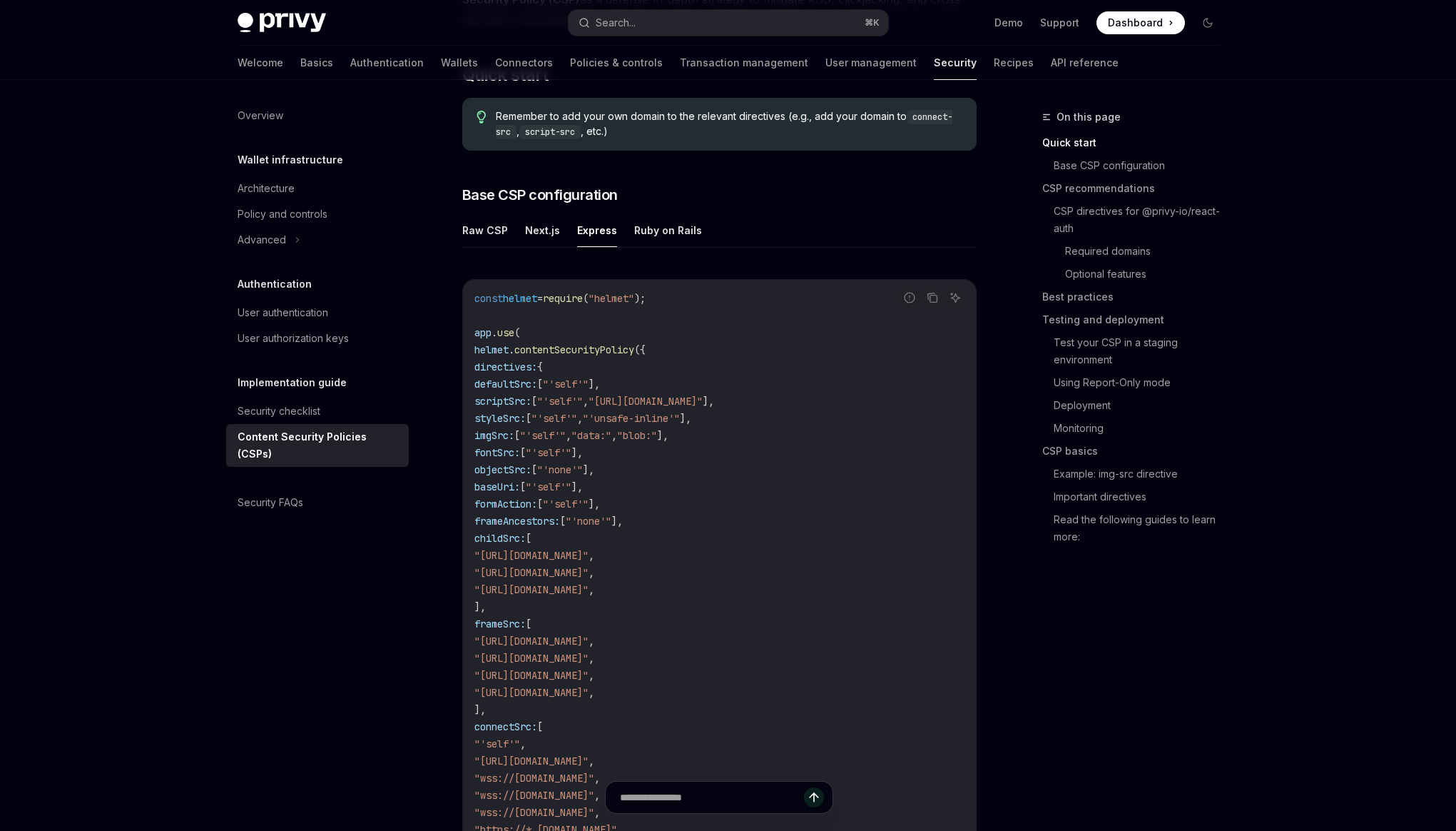
type textarea "*"
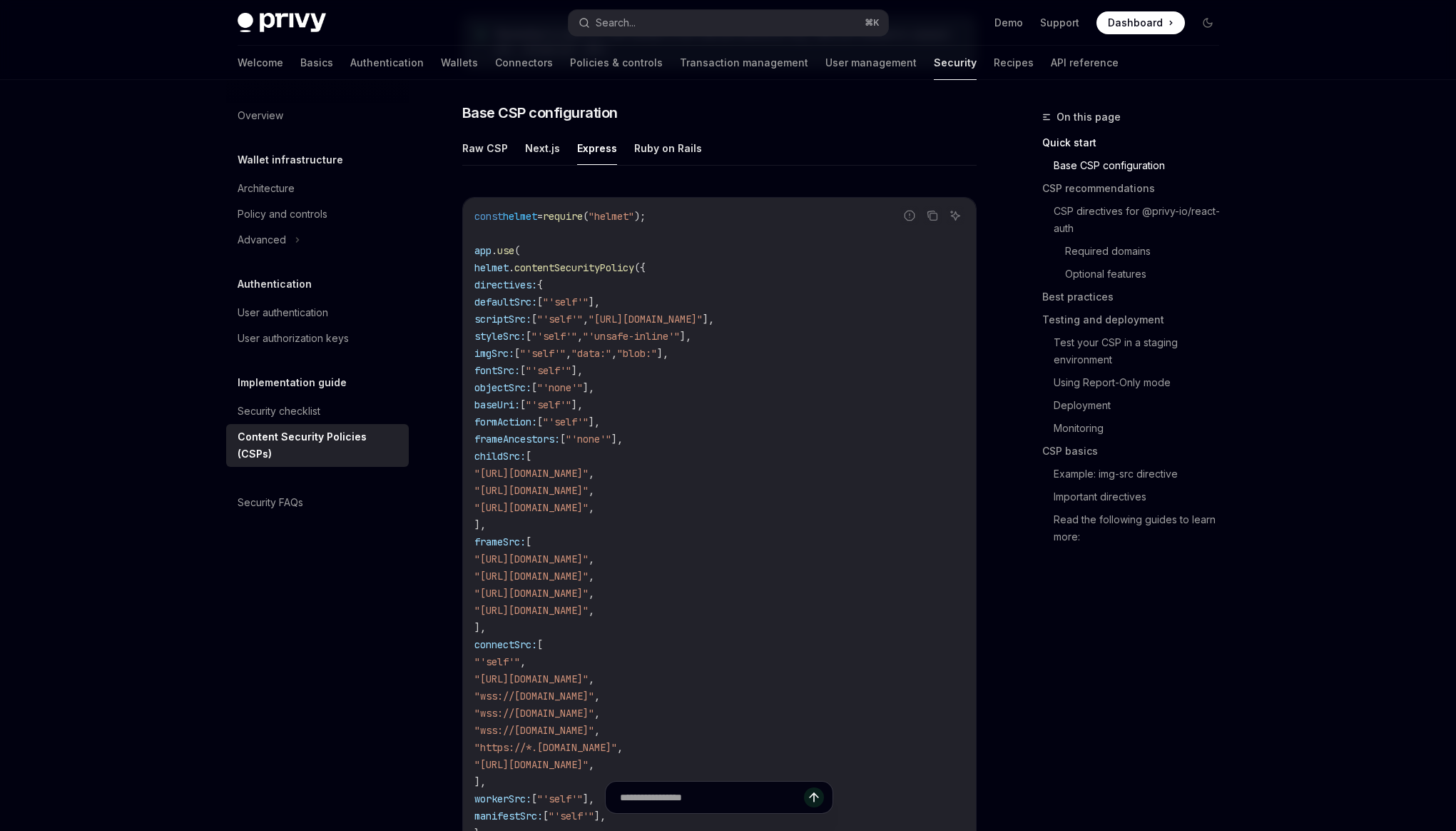
scroll to position [376, 0]
drag, startPoint x: 505, startPoint y: 294, endPoint x: 661, endPoint y: 483, distance: 245.1
click at [661, 483] on code "const helmet = require ( "helmet" ); app . use ( helmet . contentSecurityPolicy…" at bounding box center [719, 537] width 490 height 668
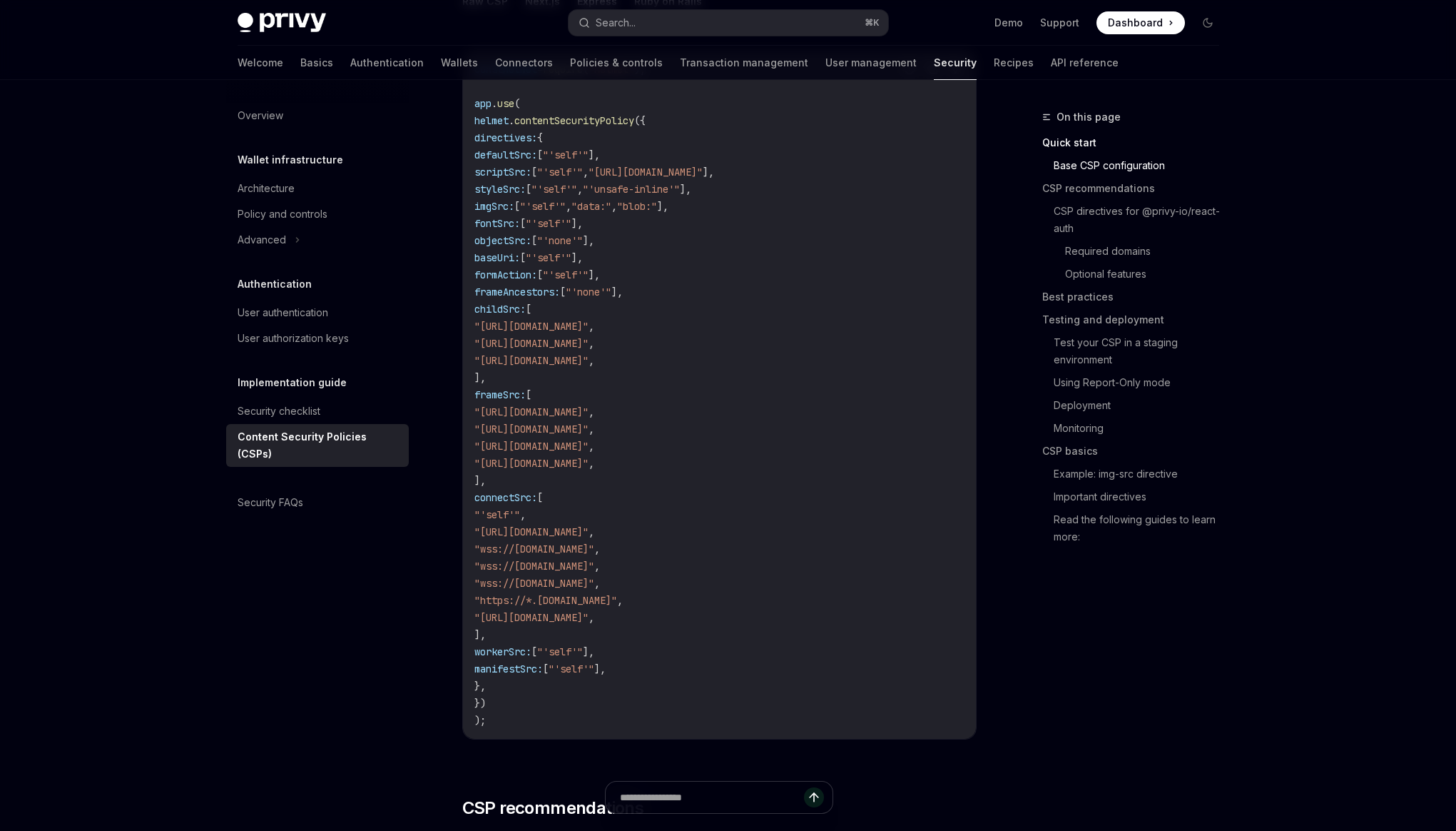
scroll to position [584, 0]
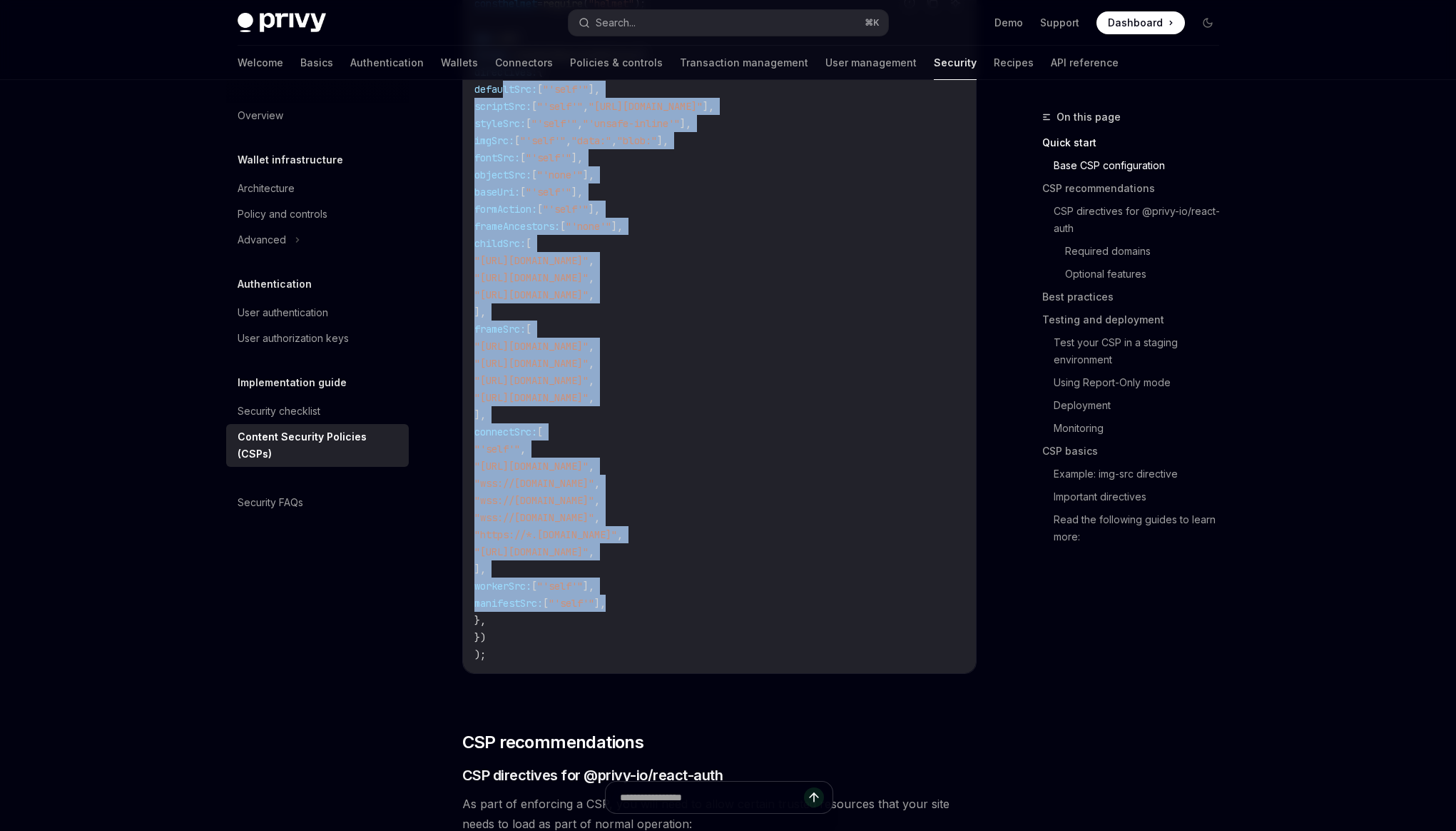
click at [695, 602] on code "const helmet = require ( "helmet" ); app . use ( helmet . contentSecurityPolicy…" at bounding box center [719, 329] width 490 height 668
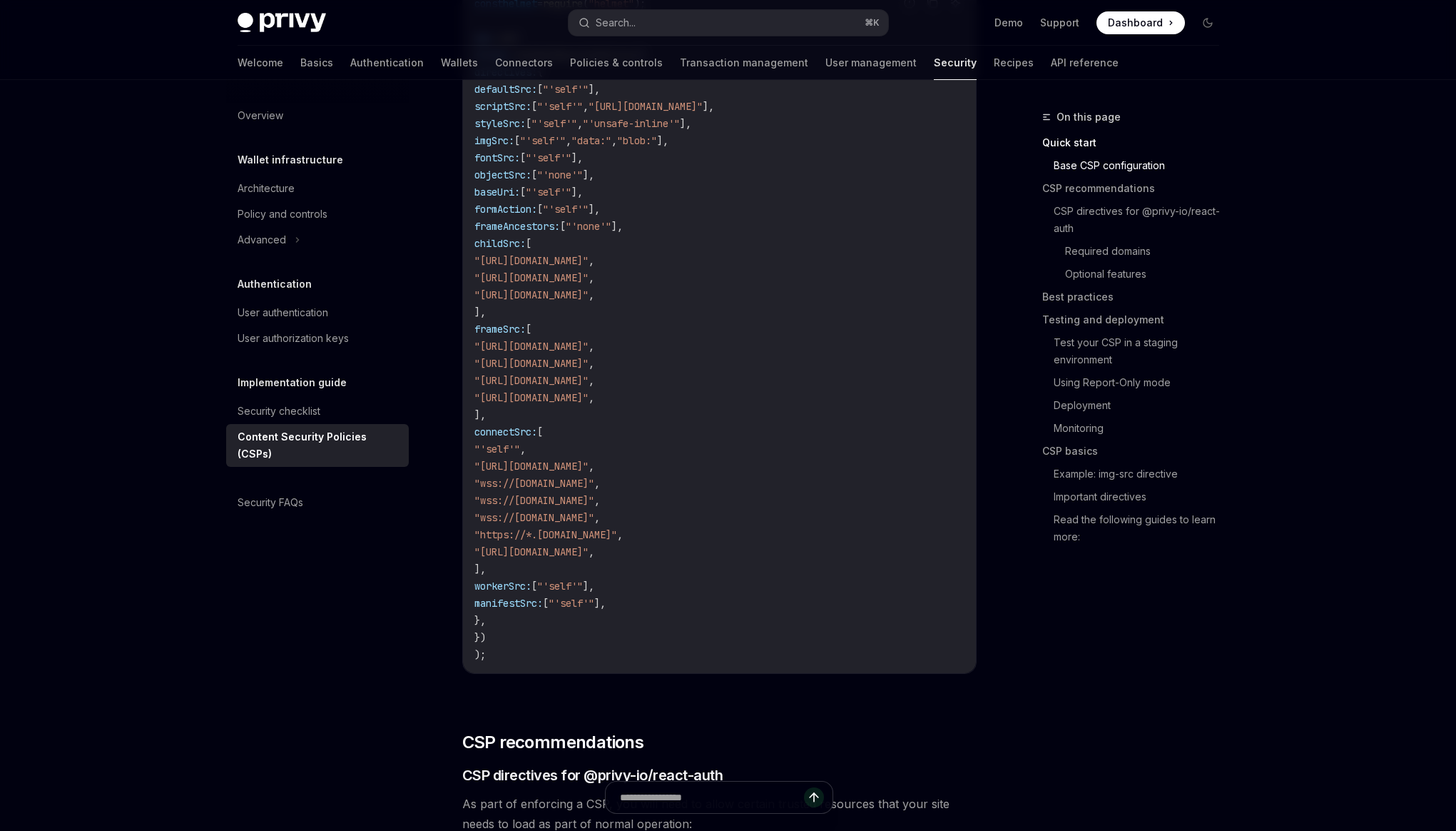
click at [903, 405] on code "const helmet = require ( "helmet" ); app . use ( helmet . contentSecurityPolicy…" at bounding box center [719, 329] width 490 height 668
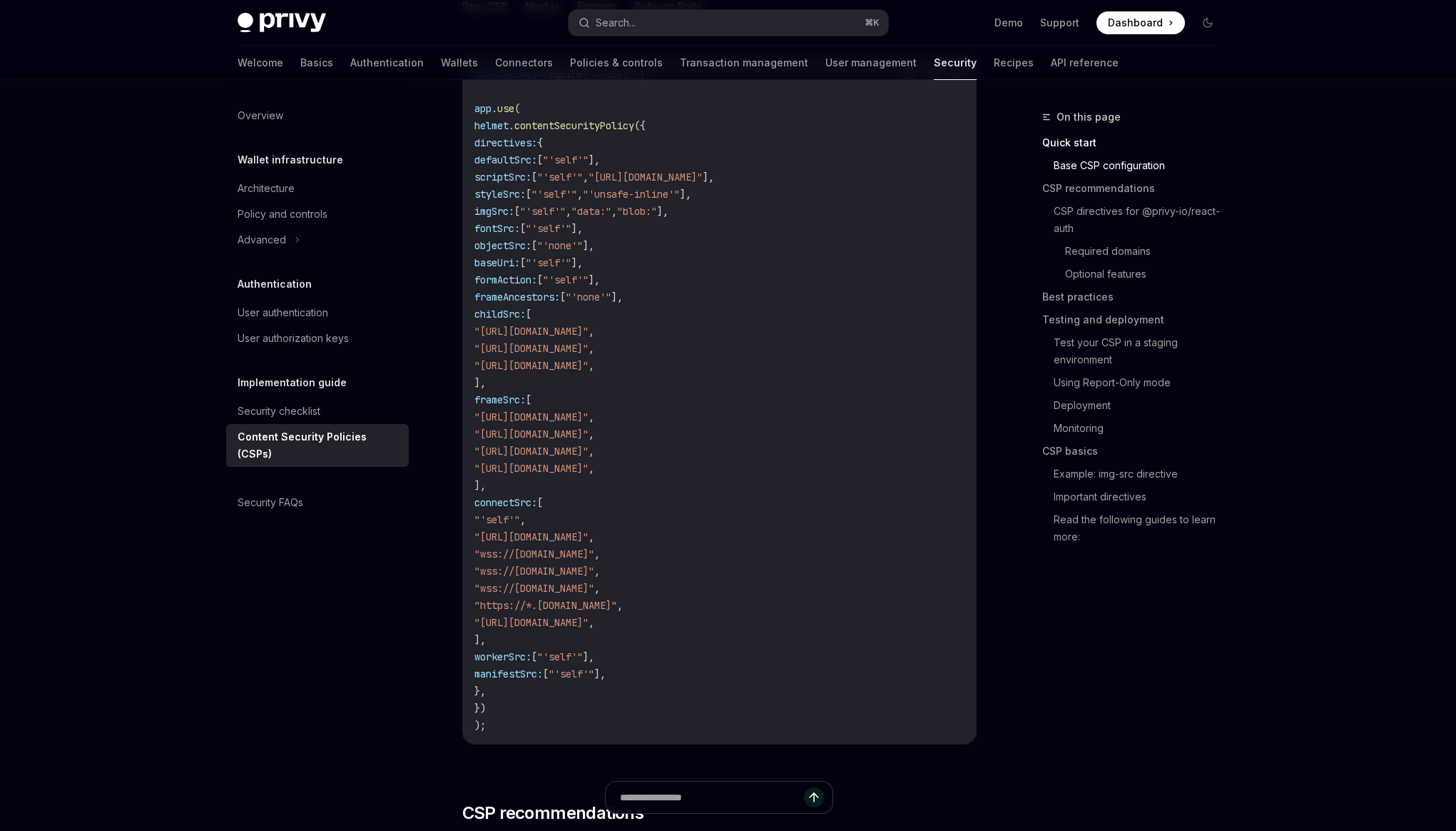
scroll to position [512, 0]
click at [661, 198] on span ""'unsafe-inline'"" at bounding box center [631, 195] width 97 height 13
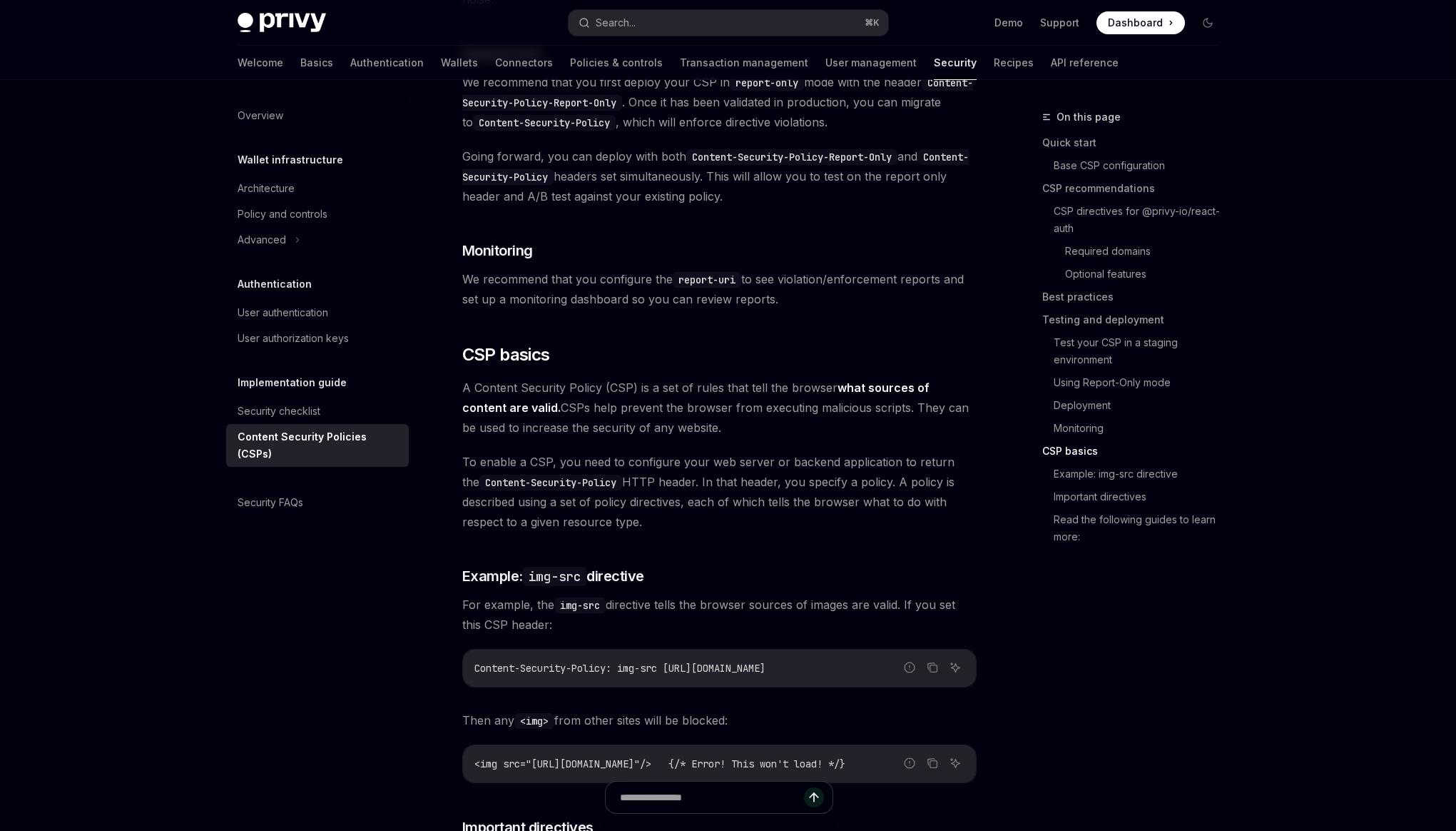
scroll to position [3439, 0]
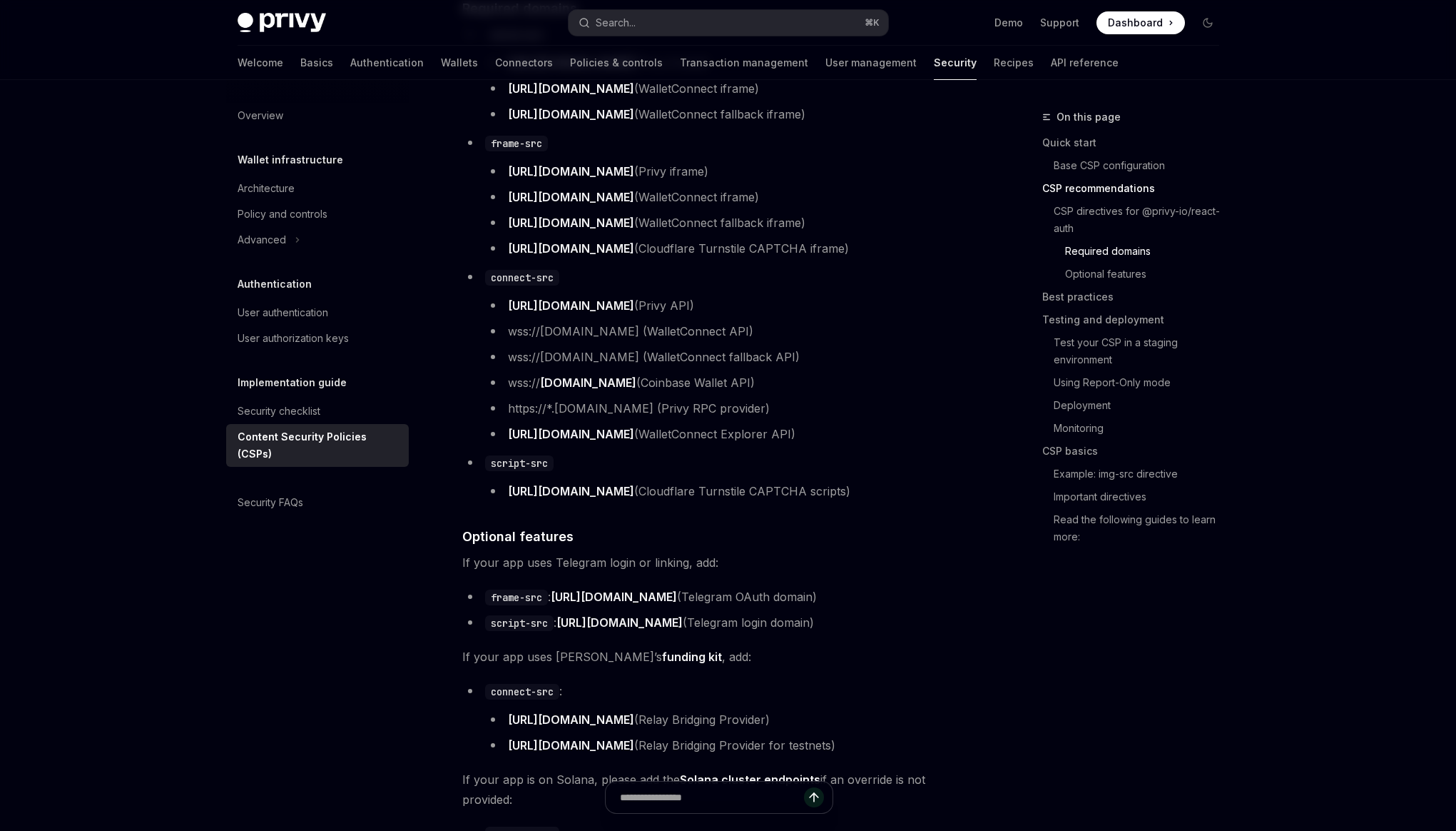
scroll to position [1855, 0]
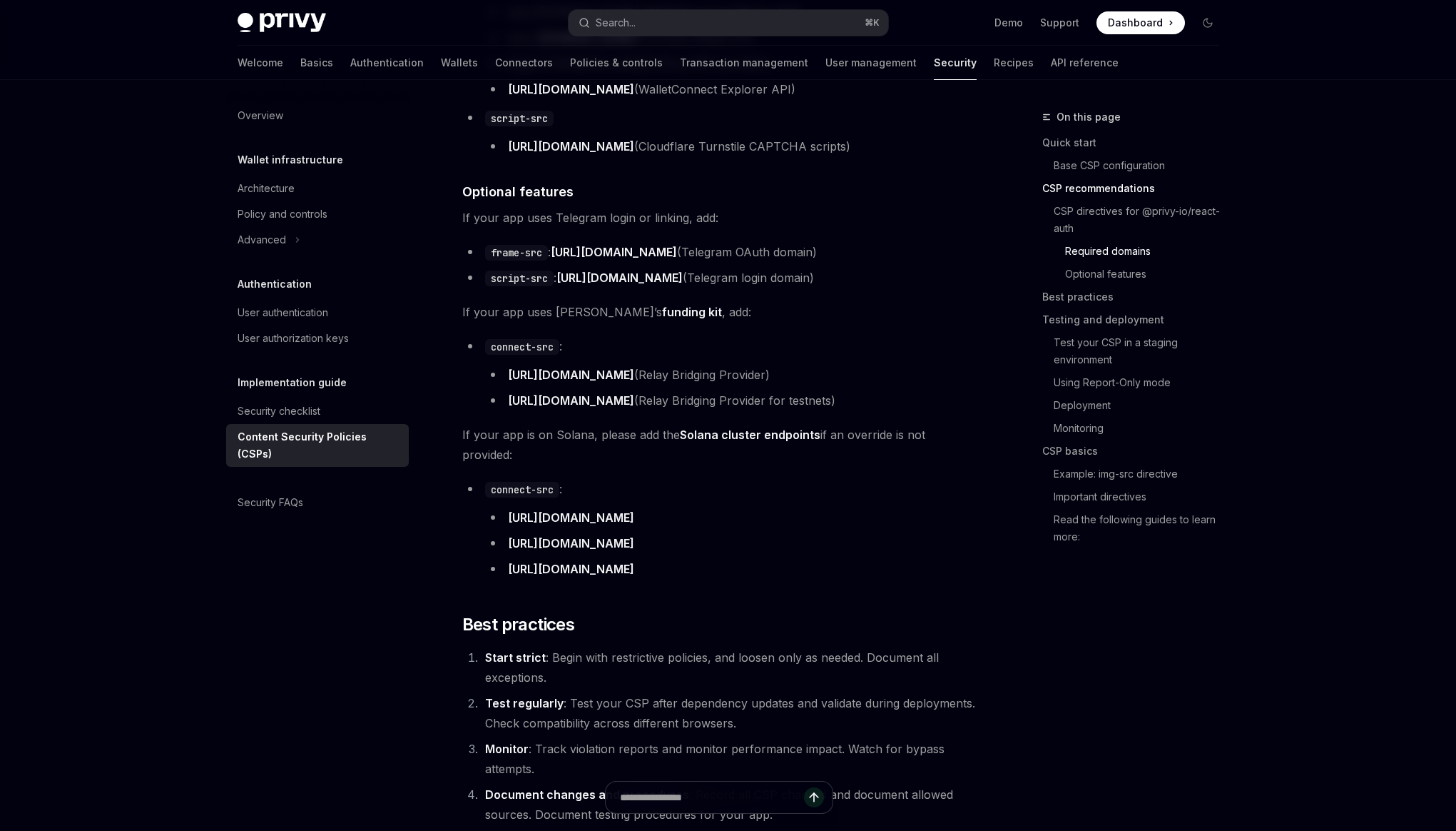
click at [595, 377] on link "[URL][DOMAIN_NAME]" at bounding box center [571, 375] width 126 height 15
click at [662, 314] on link "funding kit" at bounding box center [692, 312] width 60 height 15
drag, startPoint x: 621, startPoint y: 377, endPoint x: 506, endPoint y: 370, distance: 115.2
click at [506, 370] on li "[URL][DOMAIN_NAME] (Relay Bridging Provider)" at bounding box center [730, 374] width 491 height 20
copy li "[URL][DOMAIN_NAME]"
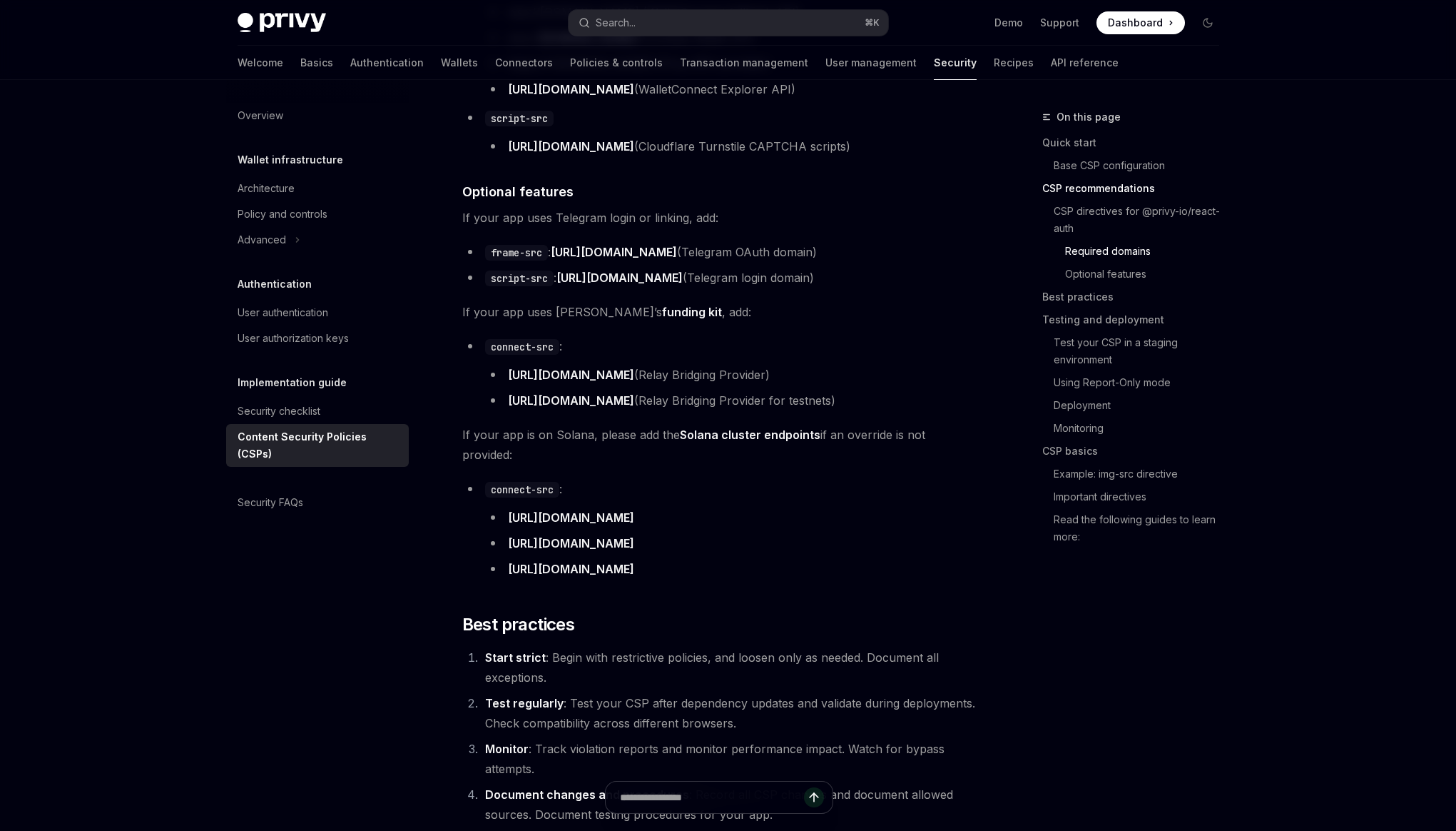
drag, startPoint x: 668, startPoint y: 400, endPoint x: 506, endPoint y: 394, distance: 162.1
click at [506, 394] on li "[URL][DOMAIN_NAME] (Relay Bridging Provider for testnets)" at bounding box center [730, 400] width 491 height 20
copy link "[URL][DOMAIN_NAME]"
drag, startPoint x: 668, startPoint y: 404, endPoint x: 505, endPoint y: 395, distance: 163.2
click at [505, 395] on li "[URL][DOMAIN_NAME] (Relay Bridging Provider for testnets)" at bounding box center [730, 400] width 491 height 20
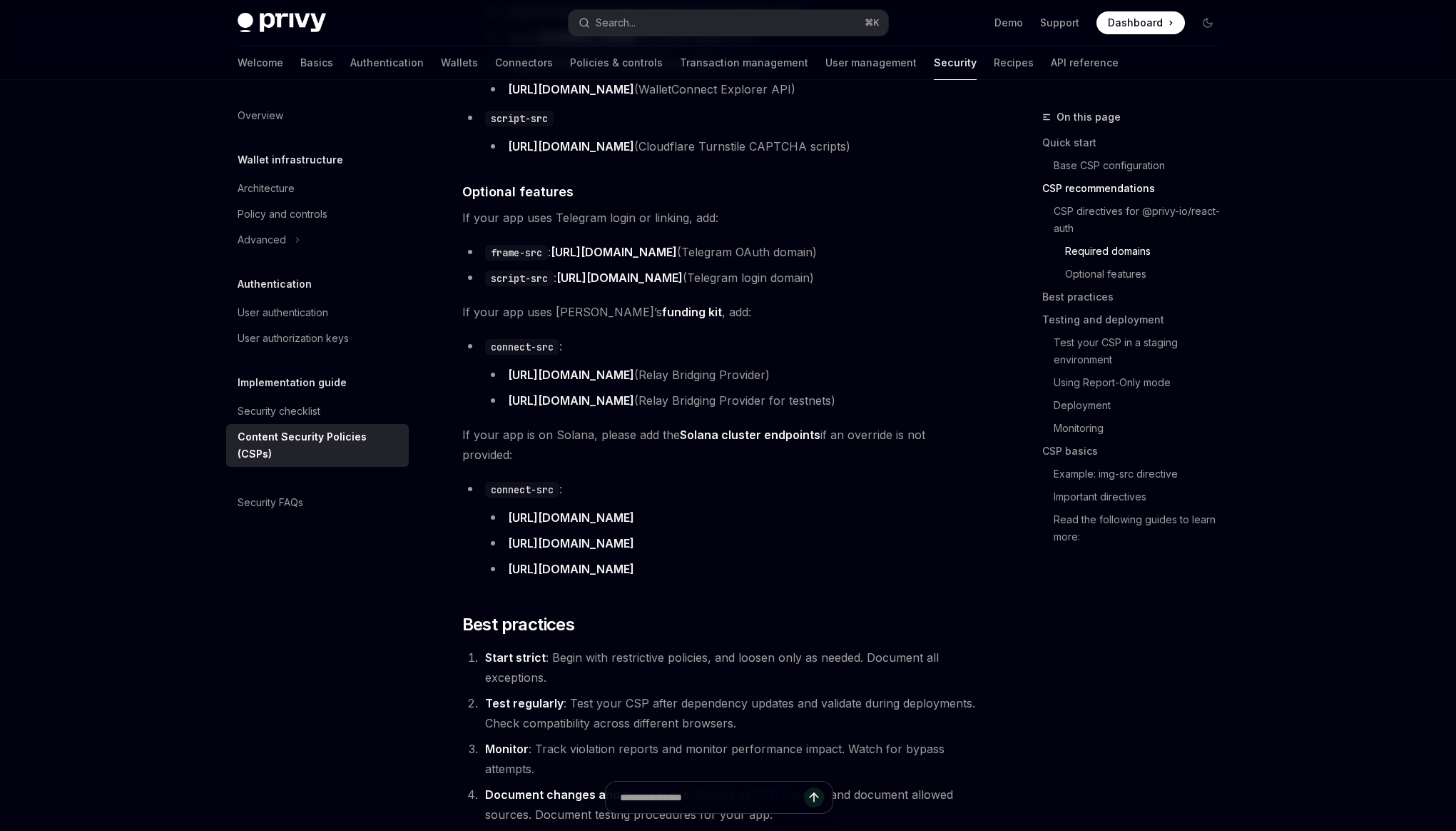
copy link "[URL][DOMAIN_NAME]"
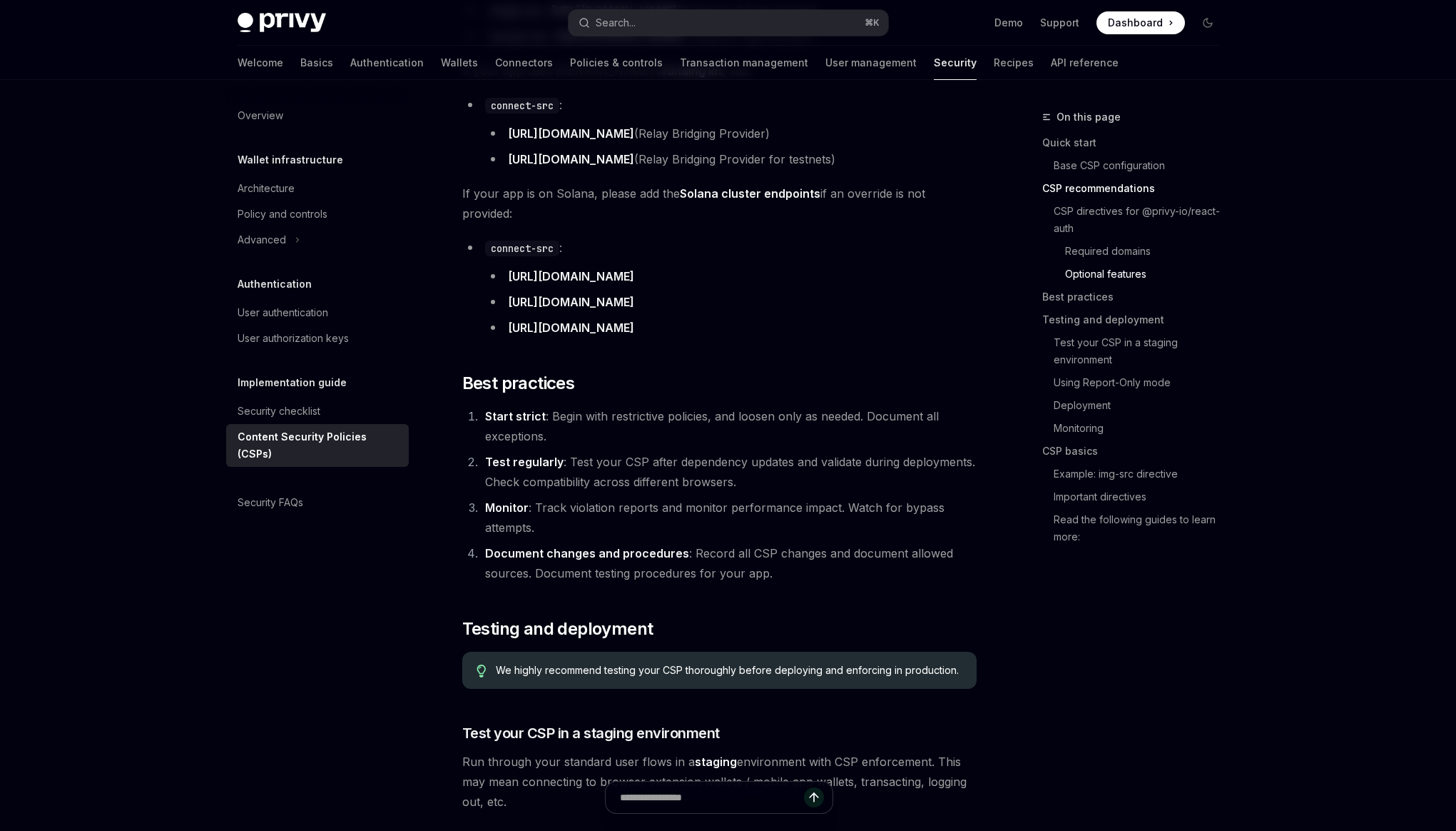
scroll to position [2097, 0]
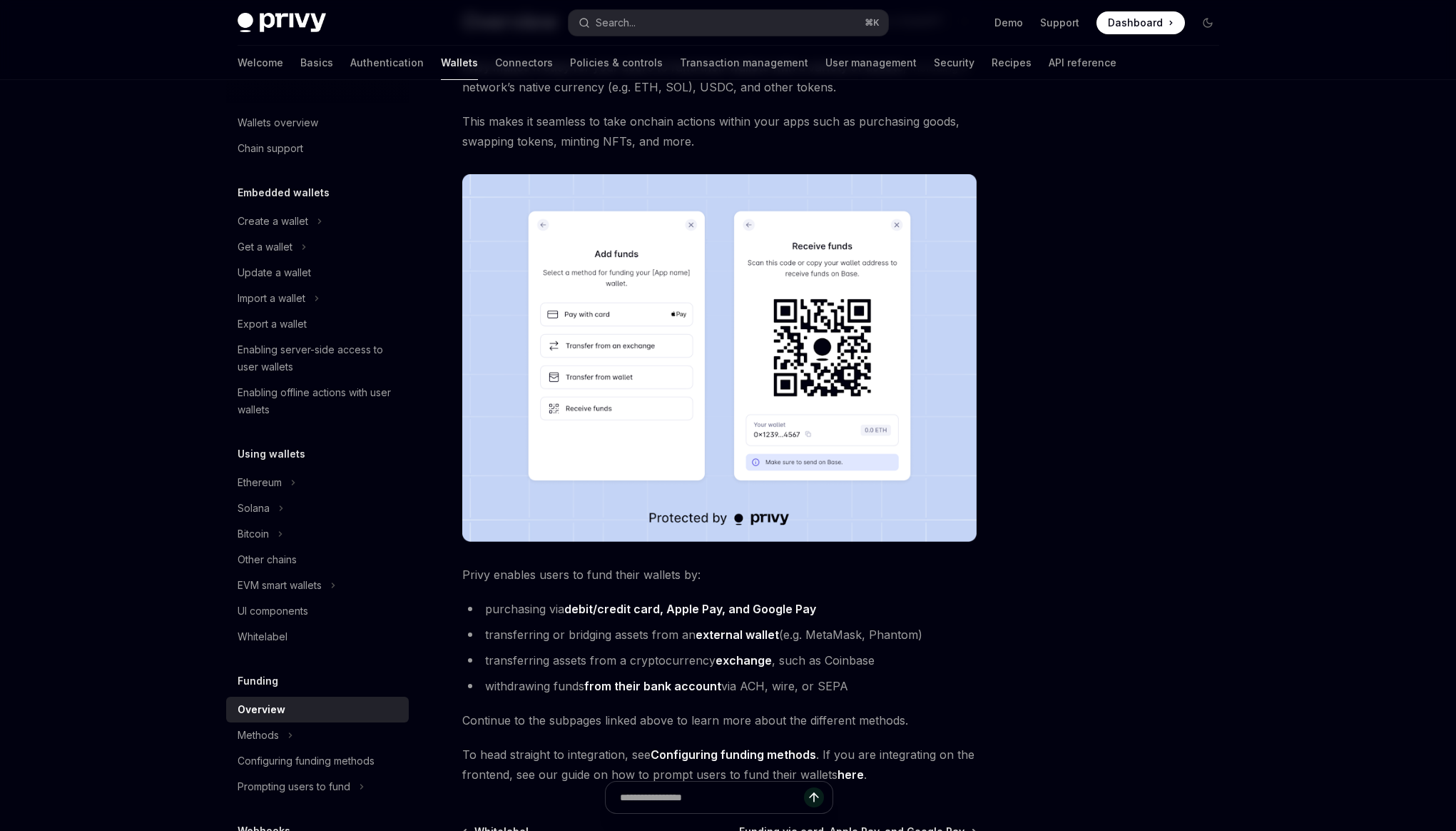
scroll to position [307, 0]
